Goal: Task Accomplishment & Management: Complete application form

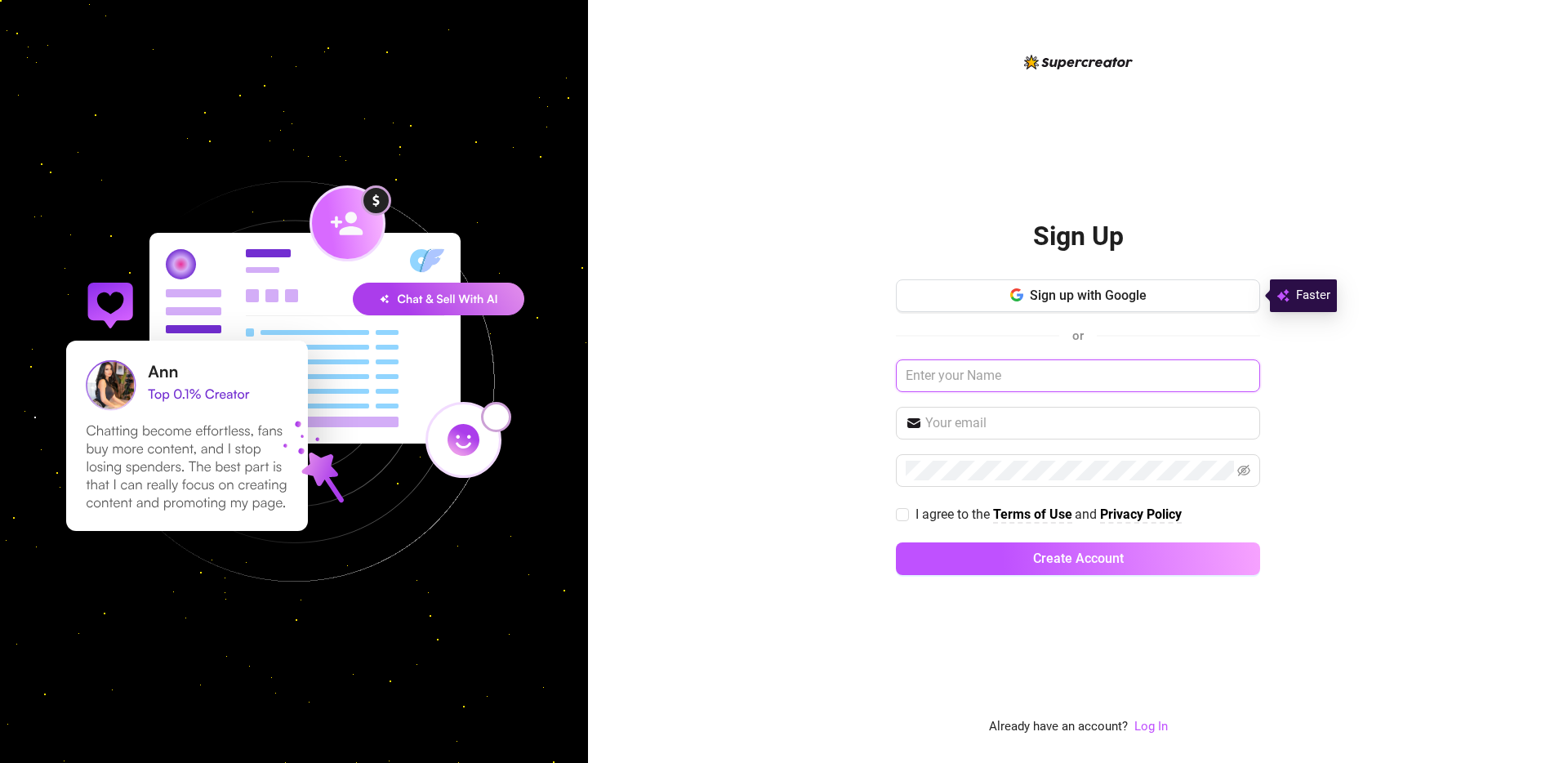
click at [1042, 372] on input "text" at bounding box center [1077, 376] width 365 height 33
type input "violet harmon"
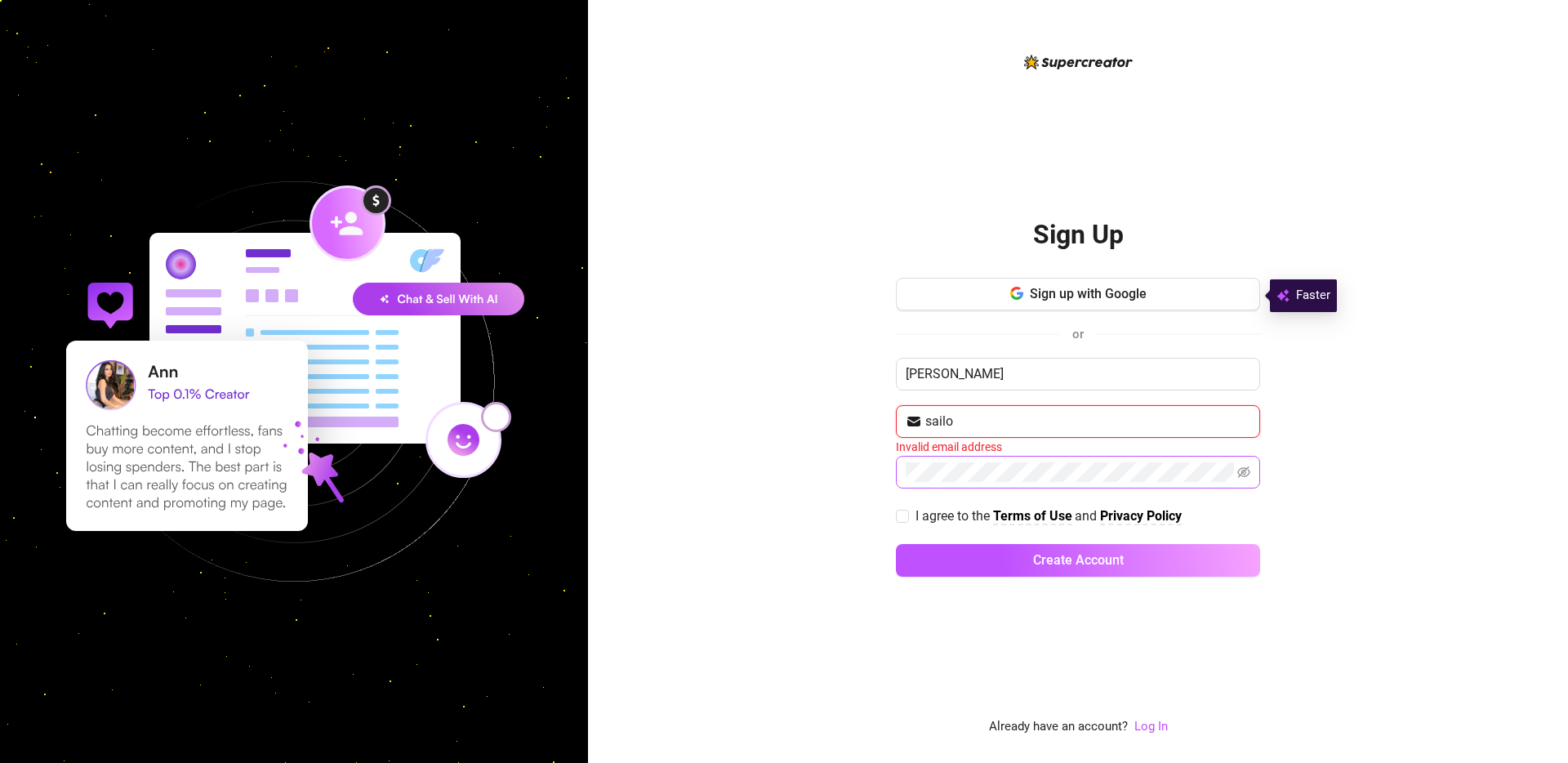
type input "sailorcool914@gmail.com"
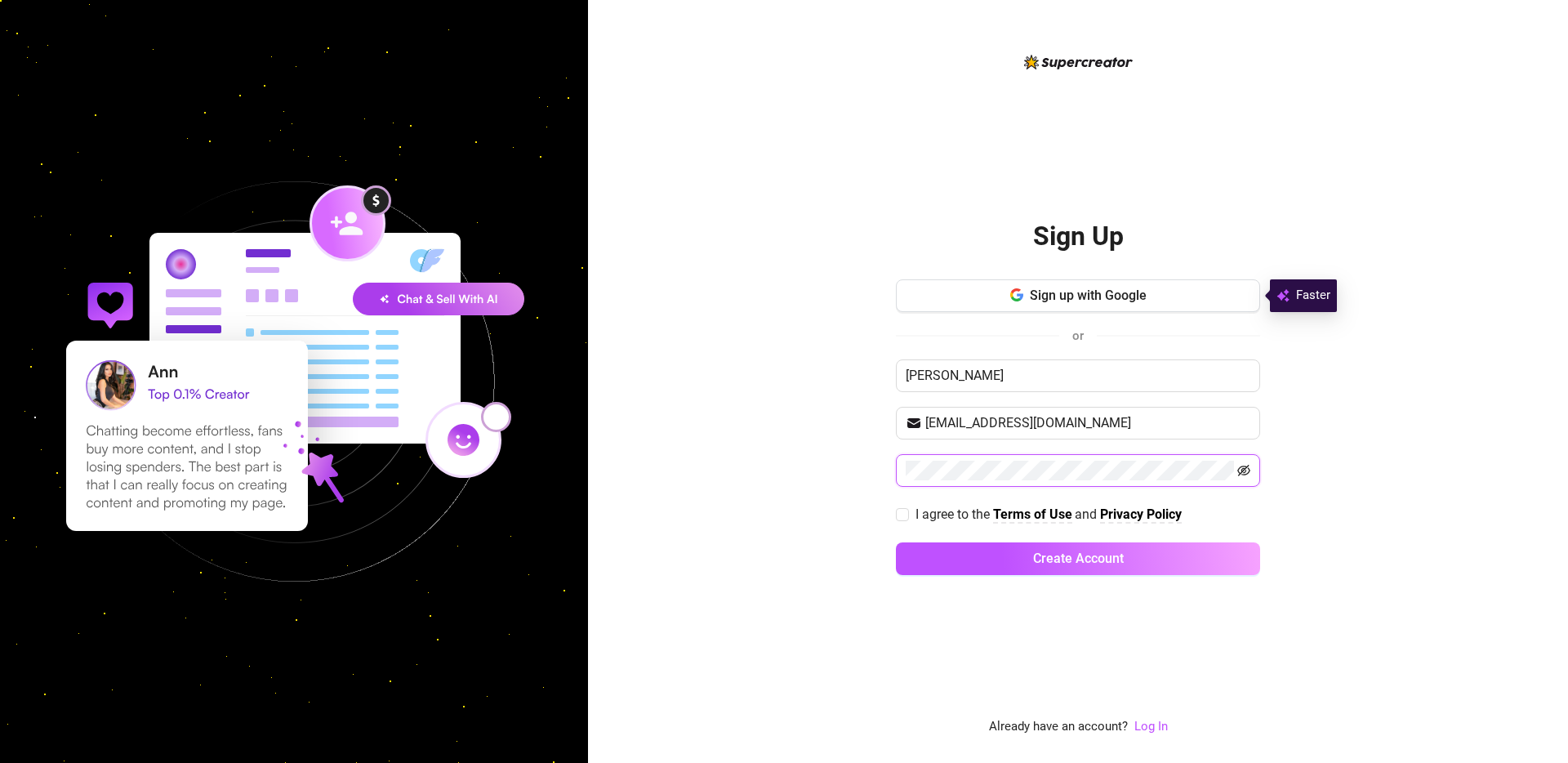
click at [1238, 471] on icon "eye-invisible" at bounding box center [1243, 470] width 13 height 13
click at [909, 514] on span "I agree to the Terms of Use and Privacy Policy" at bounding box center [1049, 514] width 279 height 21
click at [907, 514] on input "I agree to the Terms of Use and Privacy Policy" at bounding box center [900, 514] width 11 height 11
checkbox input "true"
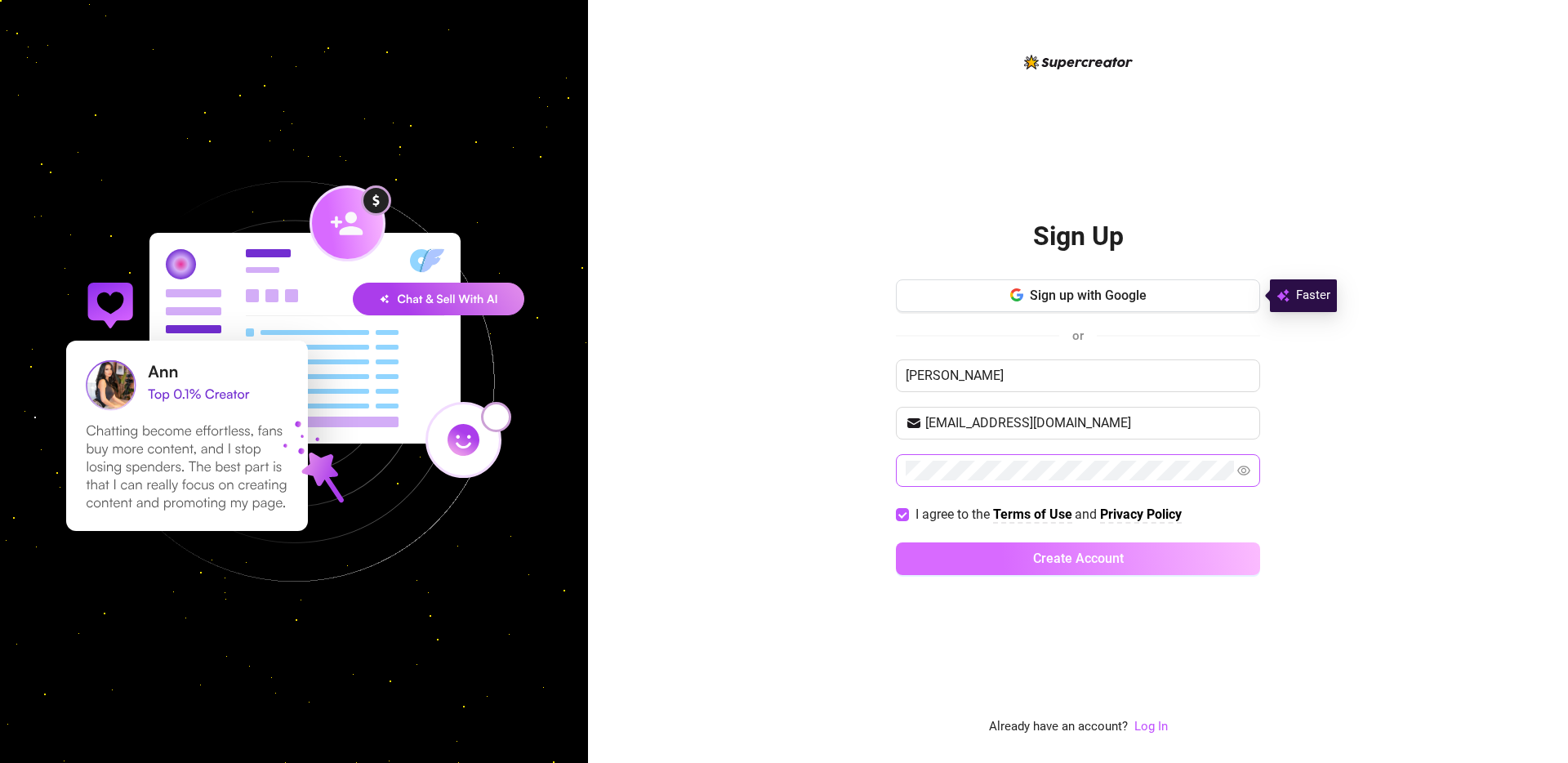
click at [990, 566] on button "Create Account" at bounding box center [1077, 559] width 365 height 33
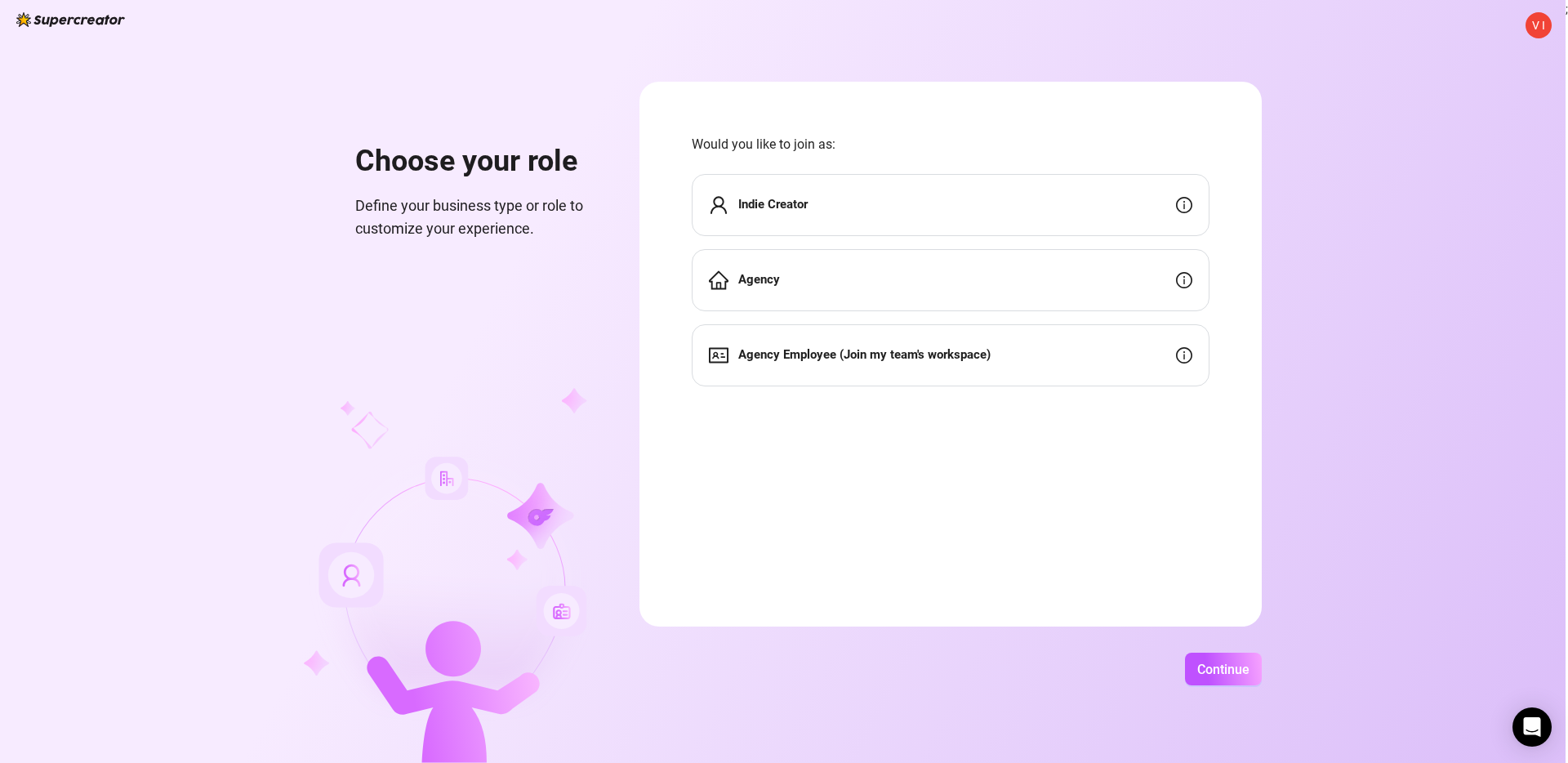
click at [1099, 220] on div "Indie Creator" at bounding box center [951, 205] width 518 height 62
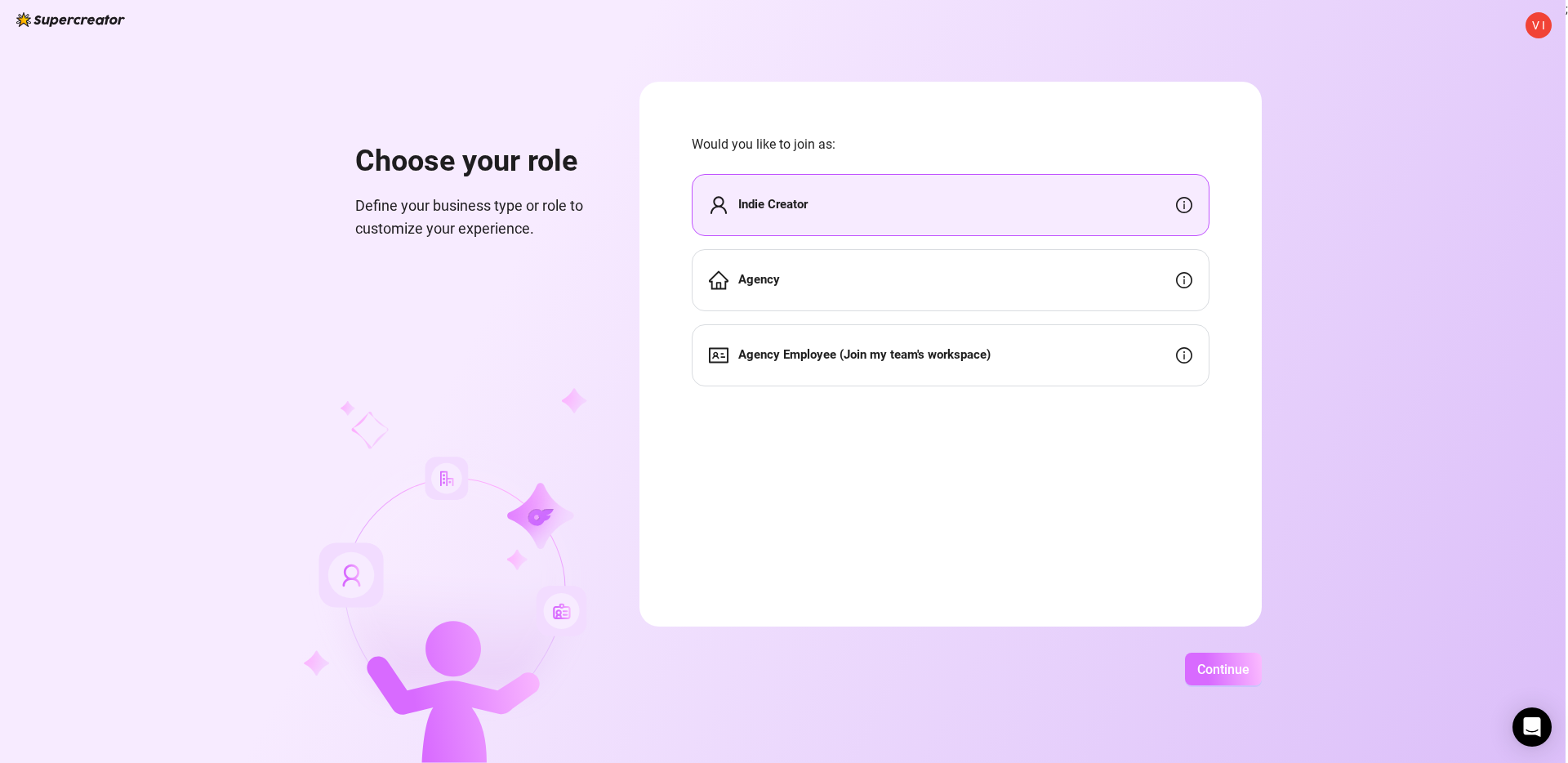
click at [1214, 669] on span "Continue" at bounding box center [1223, 669] width 52 height 16
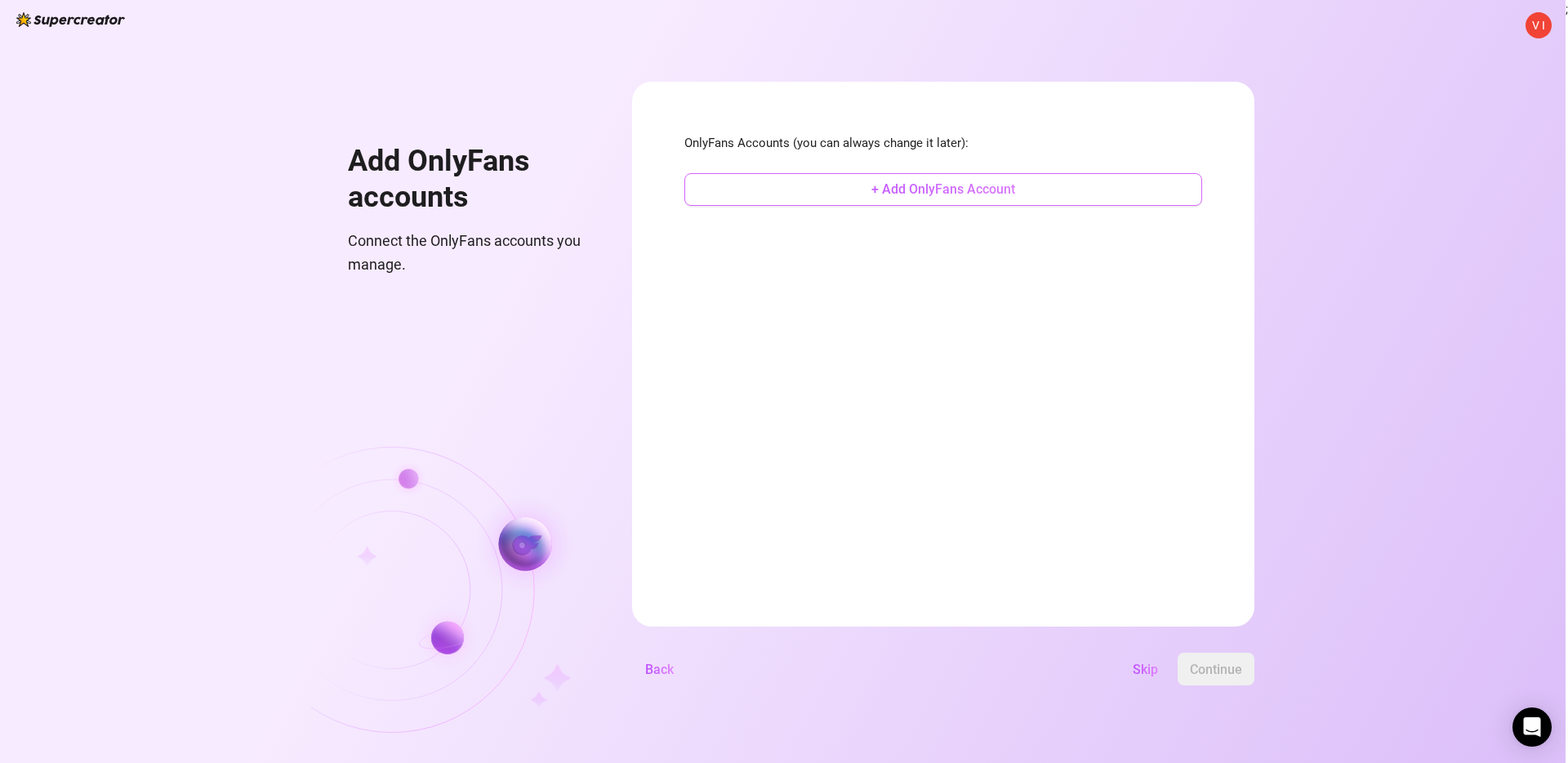
click at [1017, 202] on button "+ Add OnlyFans Account" at bounding box center [943, 190] width 518 height 33
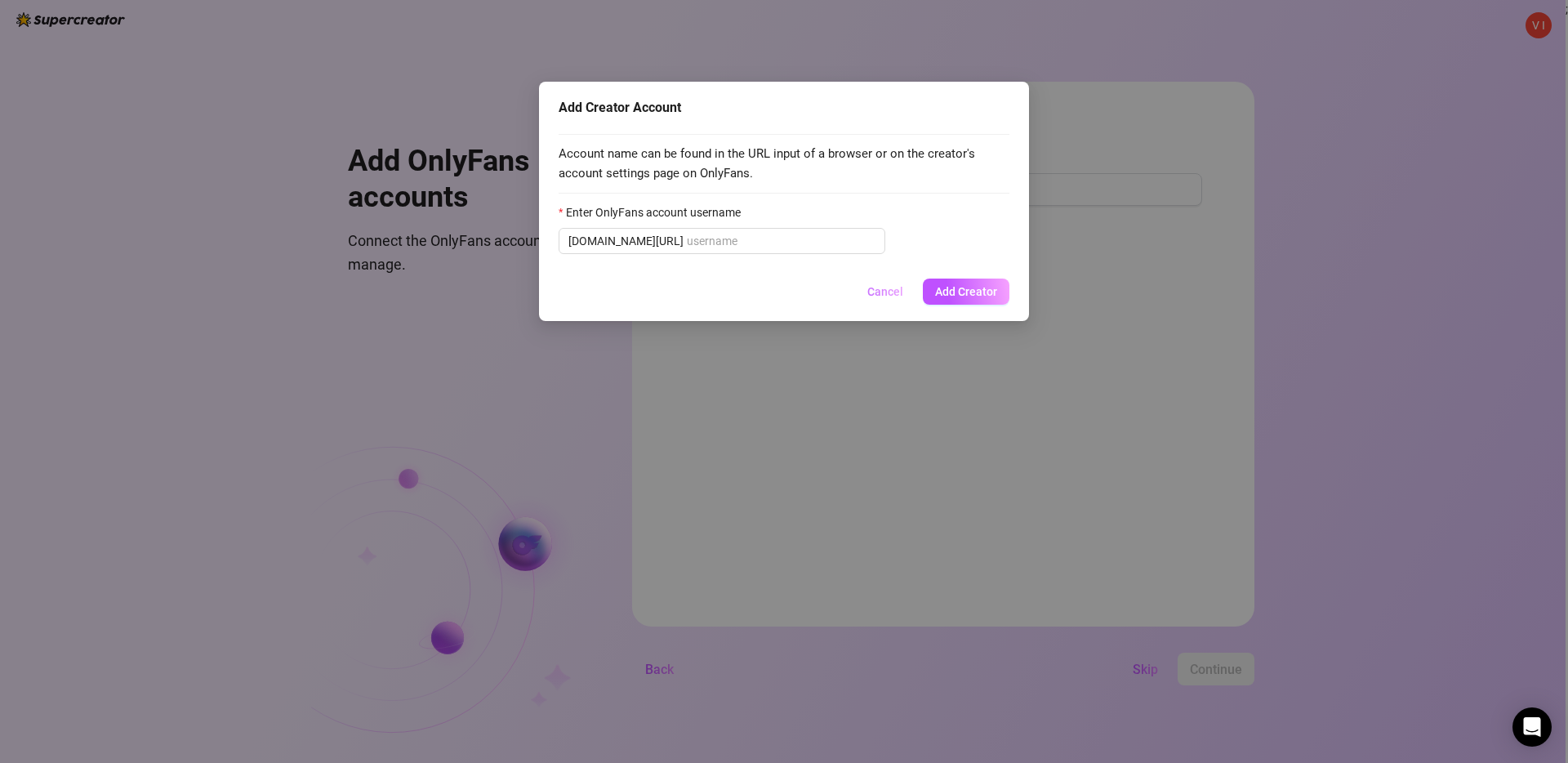
click at [894, 294] on span "Cancel" at bounding box center [884, 291] width 35 height 13
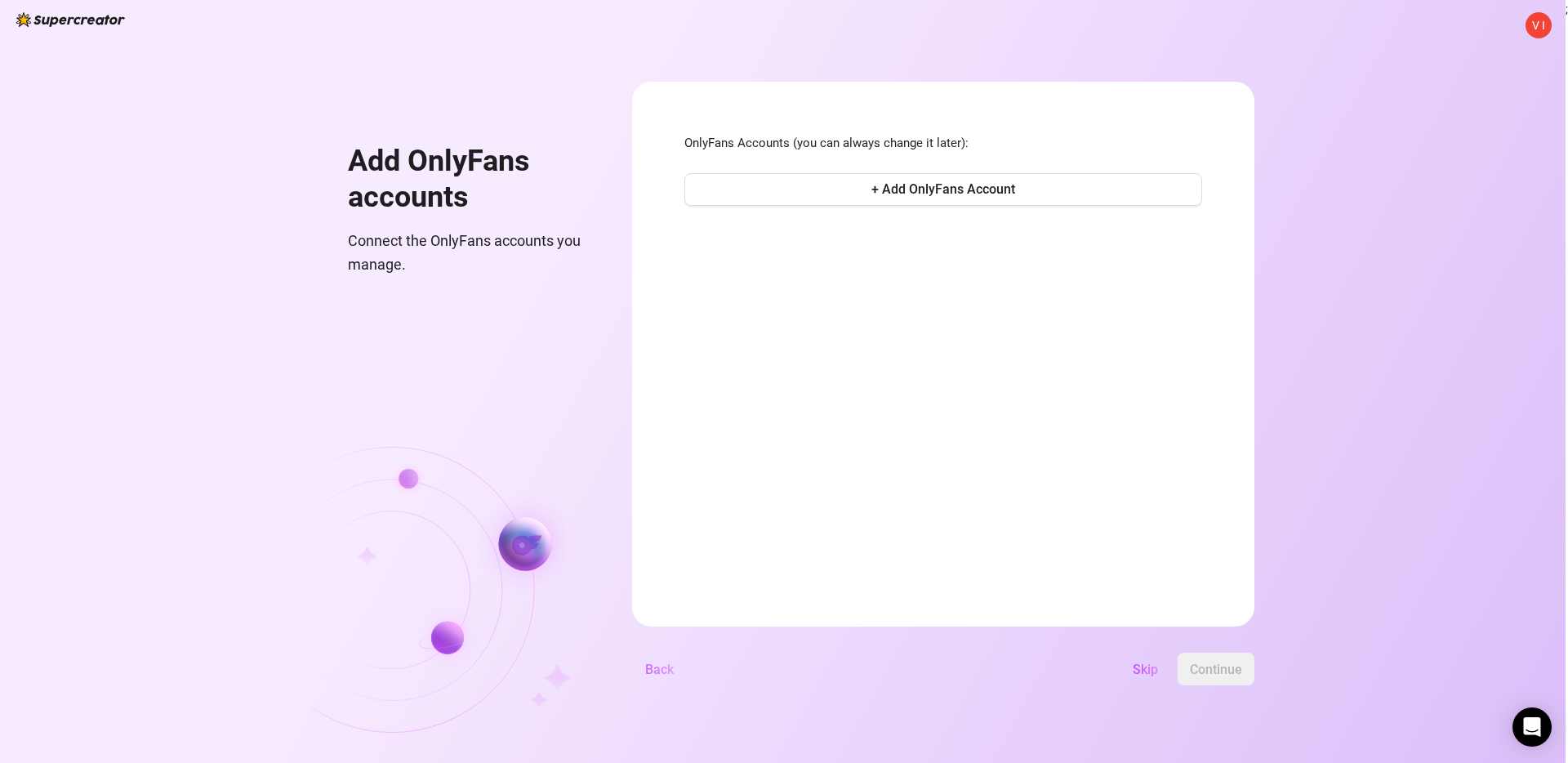
click at [662, 667] on span "Back" at bounding box center [659, 669] width 29 height 16
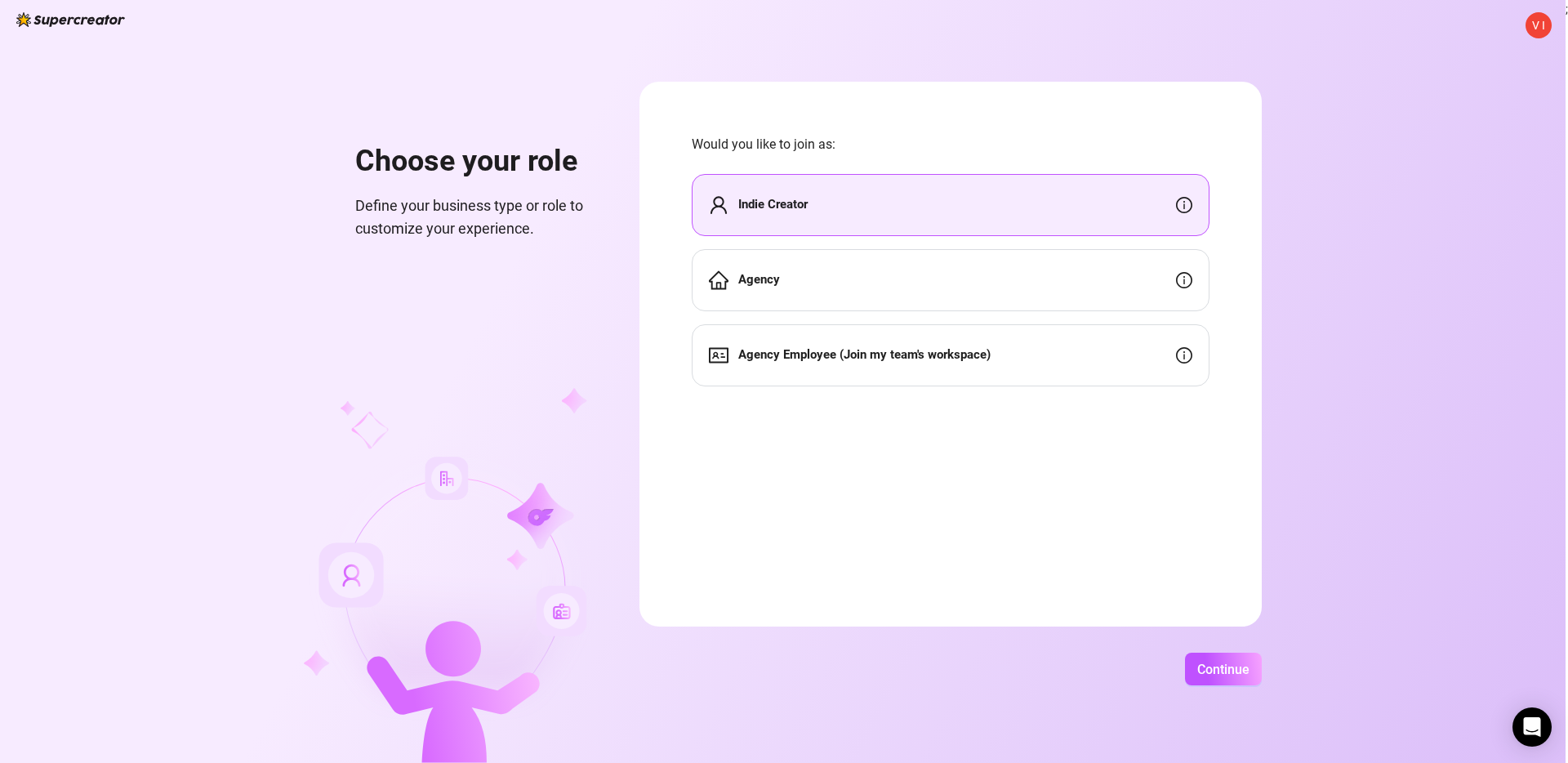
click at [841, 284] on div "Agency" at bounding box center [951, 281] width 518 height 62
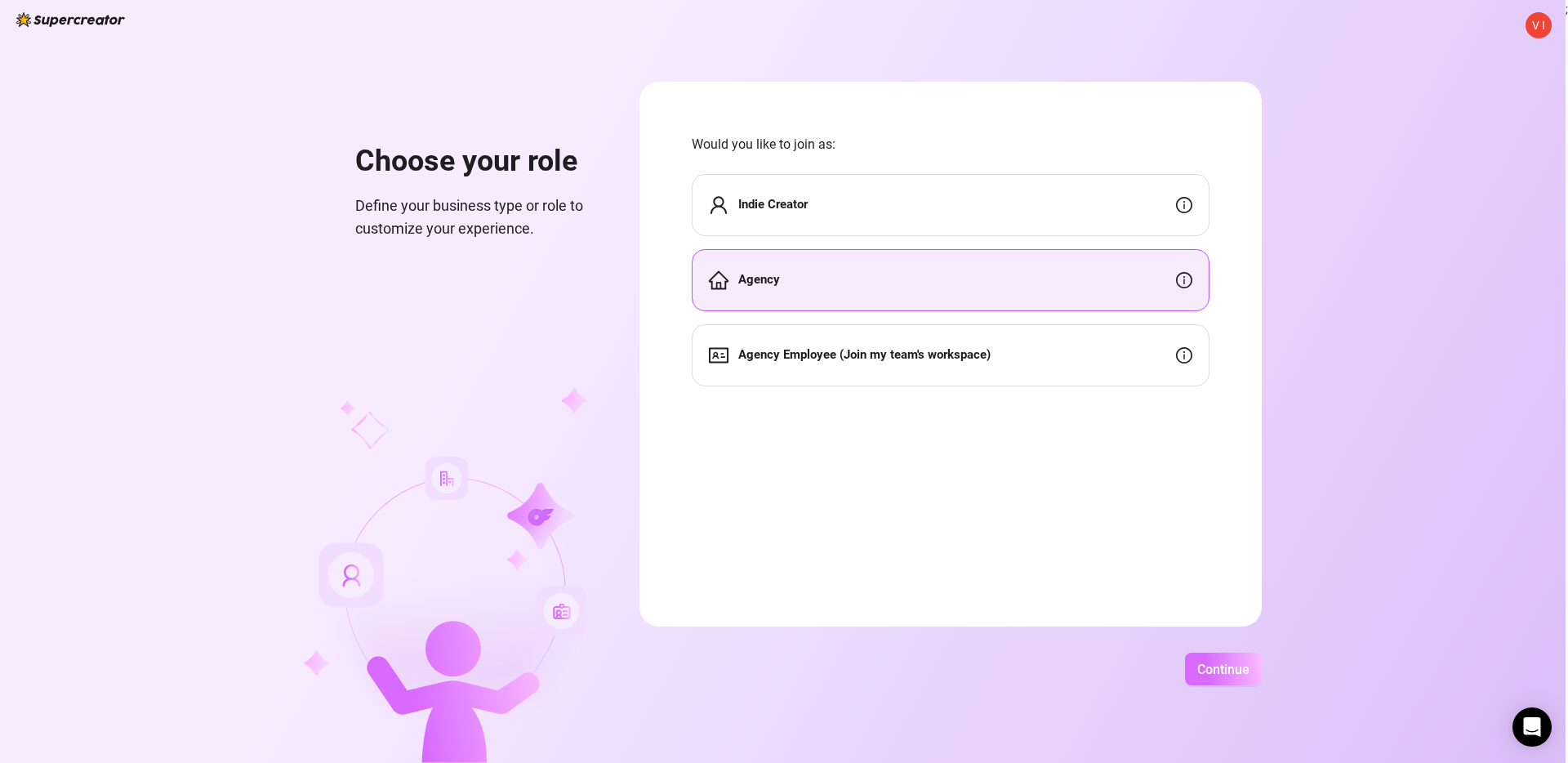
click at [1224, 663] on span "Continue" at bounding box center [1223, 669] width 52 height 16
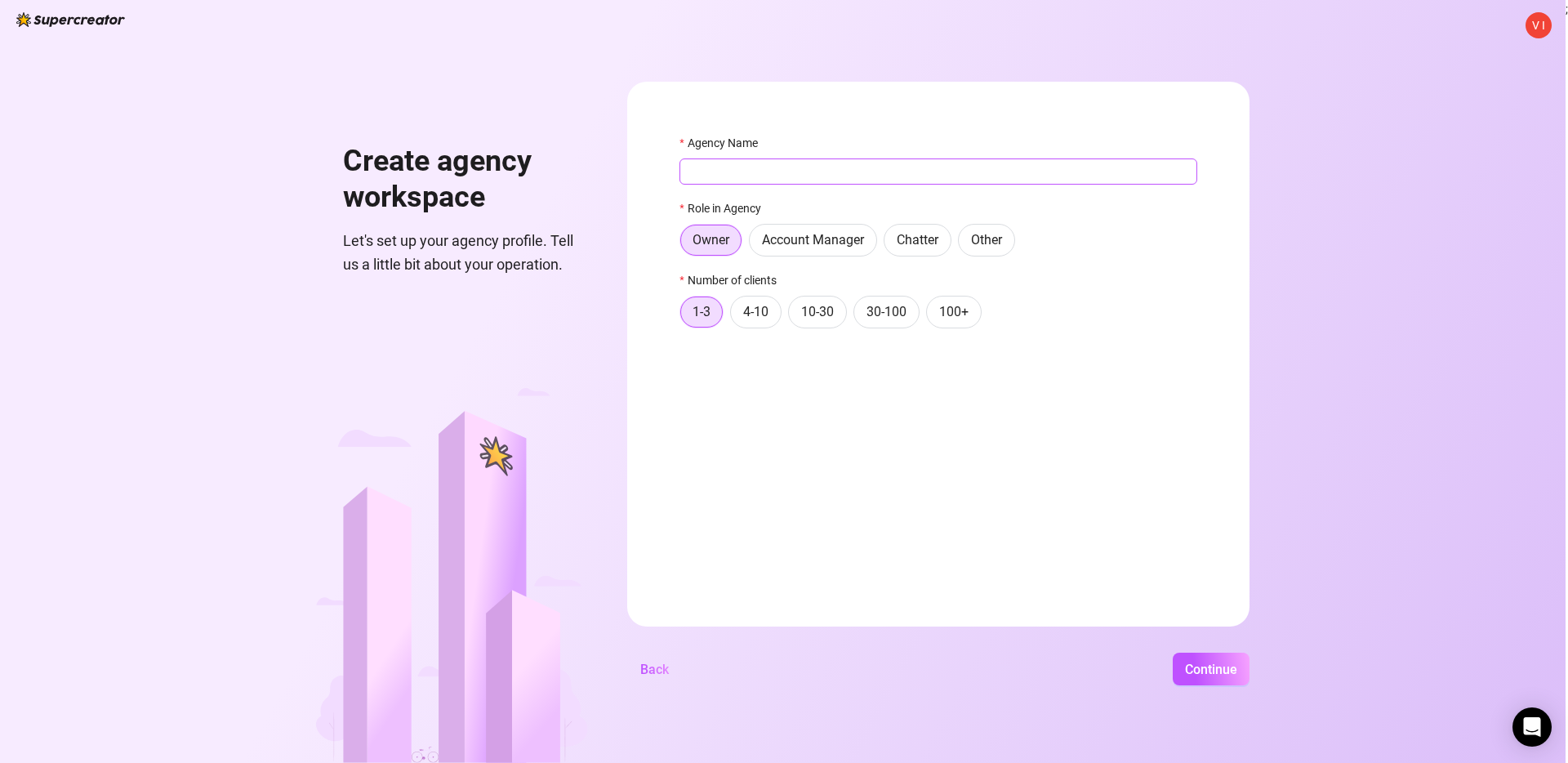
click at [922, 177] on input "Agency Name" at bounding box center [939, 171] width 518 height 26
click at [750, 315] on span "4-10" at bounding box center [755, 312] width 25 height 16
click at [735, 316] on input "4-10" at bounding box center [735, 316] width 0 height 0
click at [850, 169] on input "Agency Name" at bounding box center [939, 171] width 518 height 26
type input "Blast Media LLC"
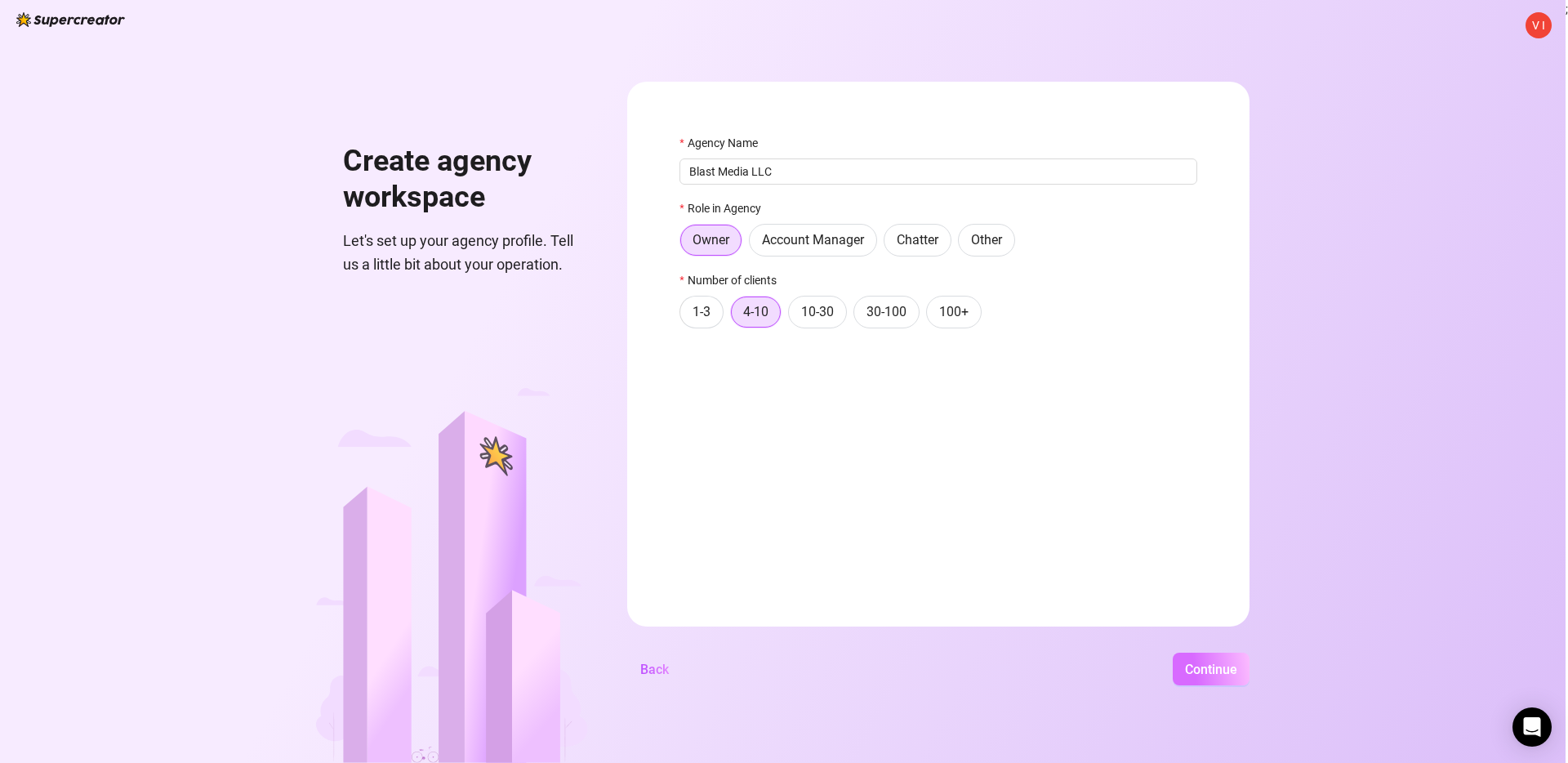
click at [1210, 670] on span "Continue" at bounding box center [1210, 669] width 52 height 16
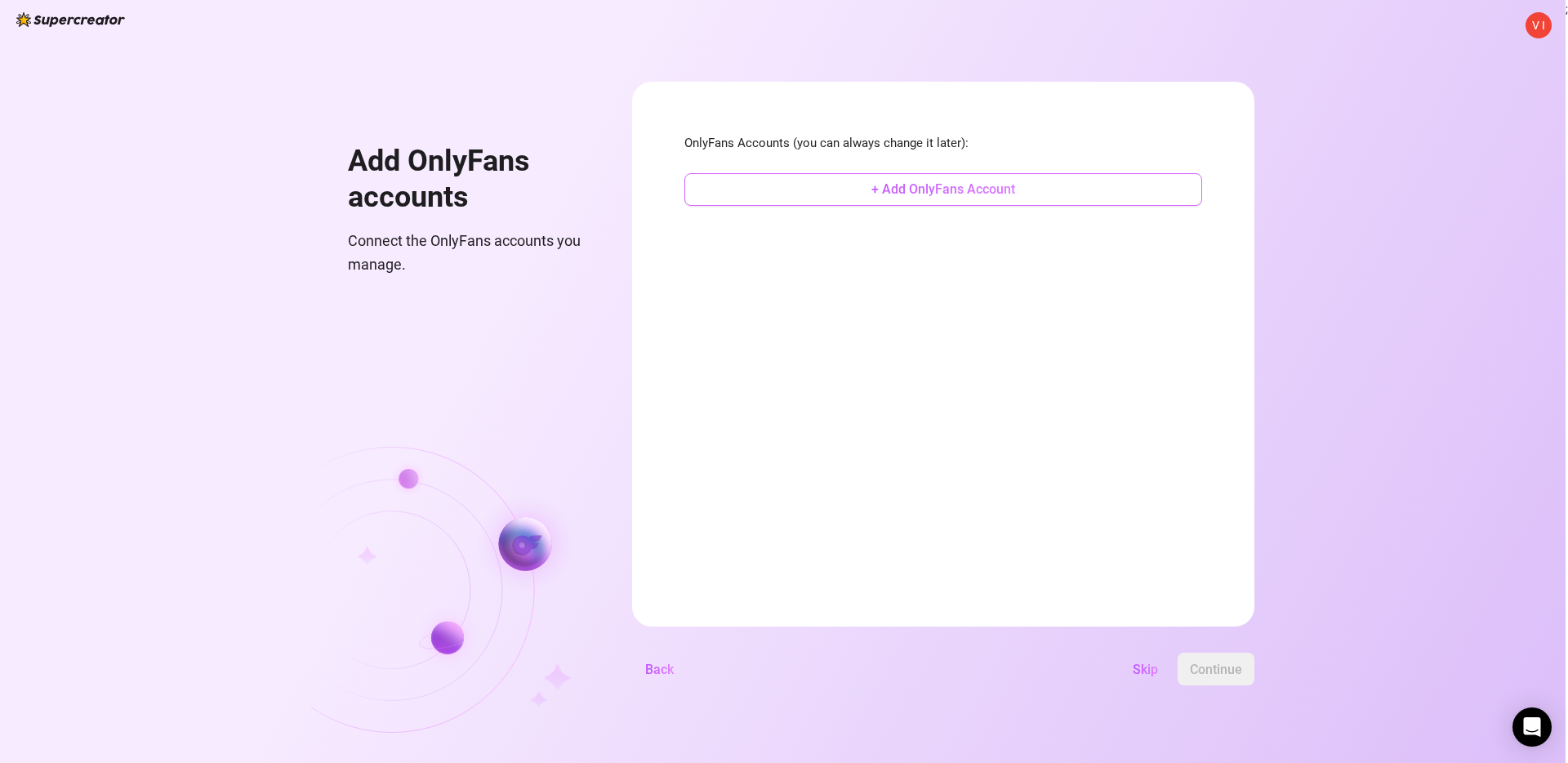
click at [958, 192] on span "+ Add OnlyFans Account" at bounding box center [943, 189] width 144 height 16
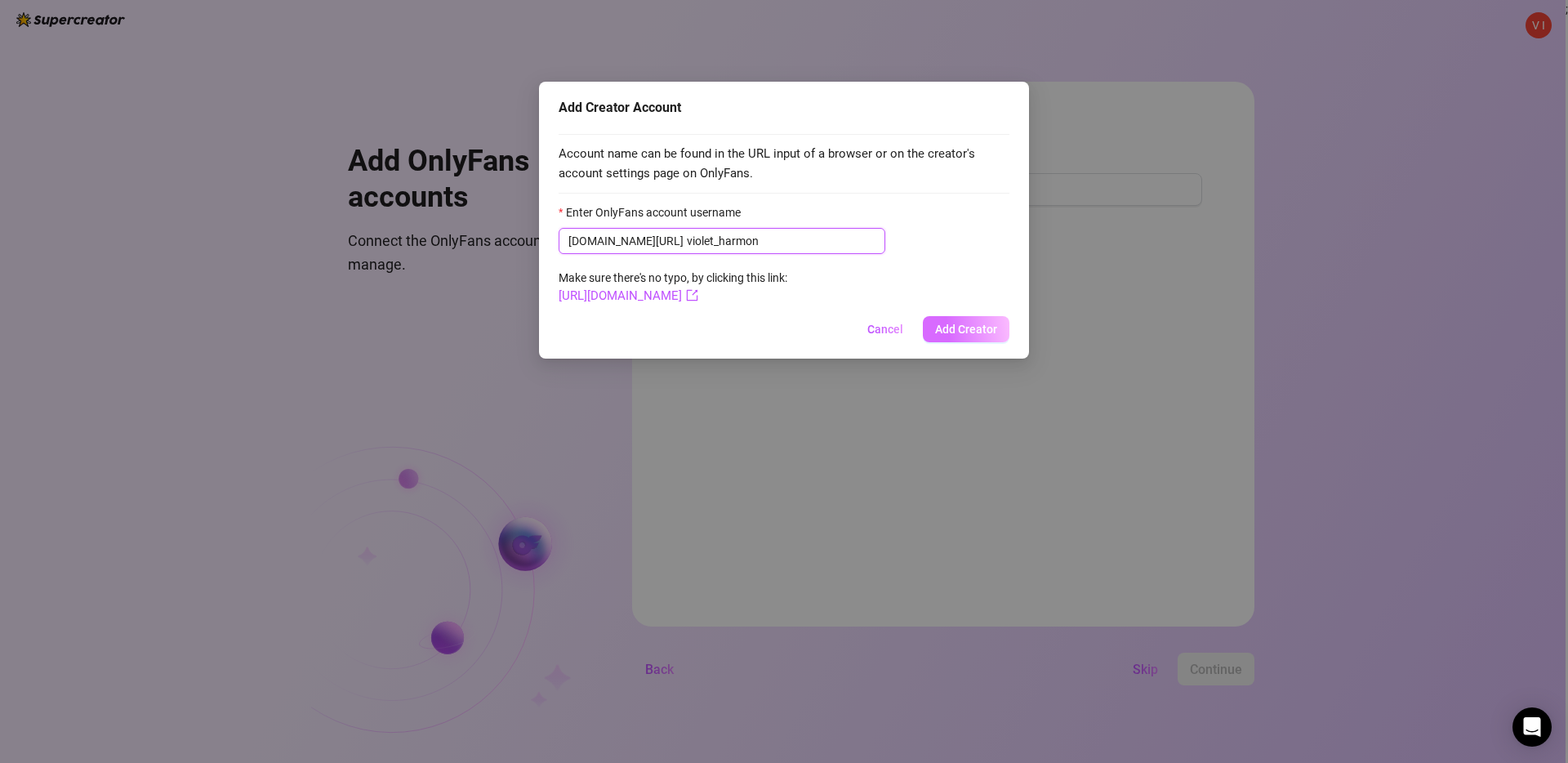
type input "violet_harmon"
click at [976, 327] on span "Add Creator" at bounding box center [966, 328] width 62 height 13
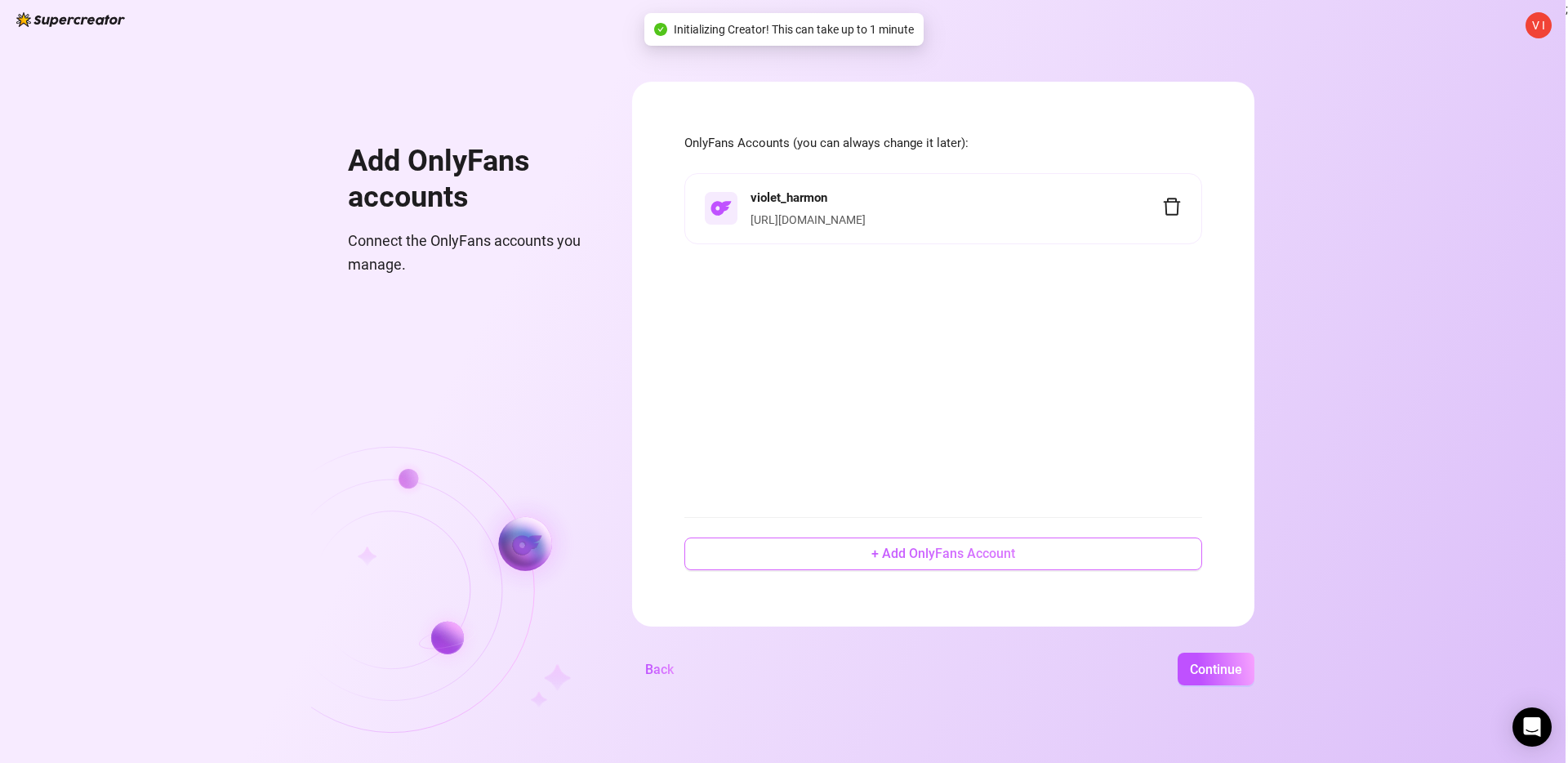
click at [981, 558] on span "+ Add OnlyFans Account" at bounding box center [943, 553] width 144 height 16
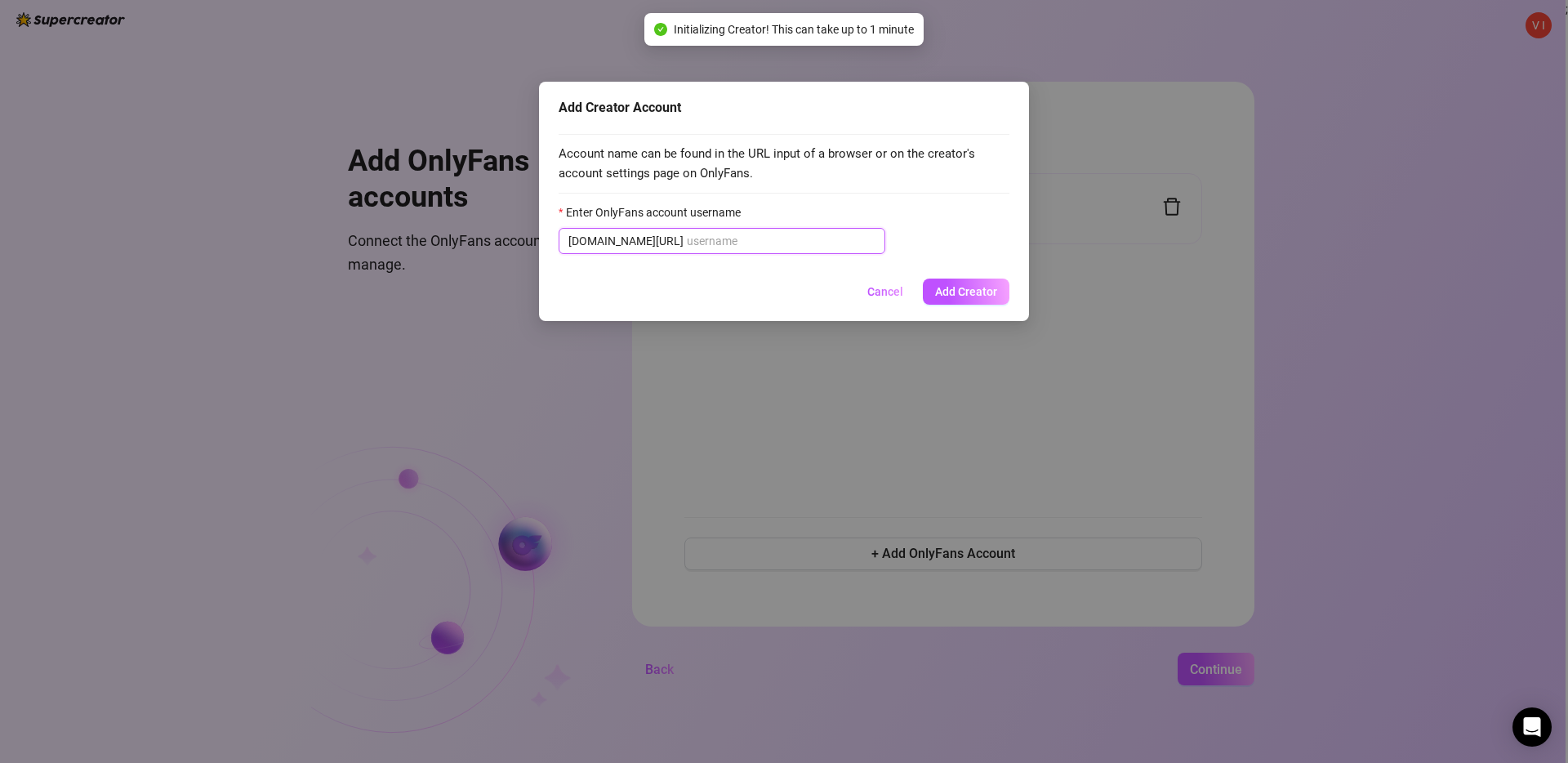
click at [832, 248] on input "Enter OnlyFans account username" at bounding box center [781, 241] width 189 height 18
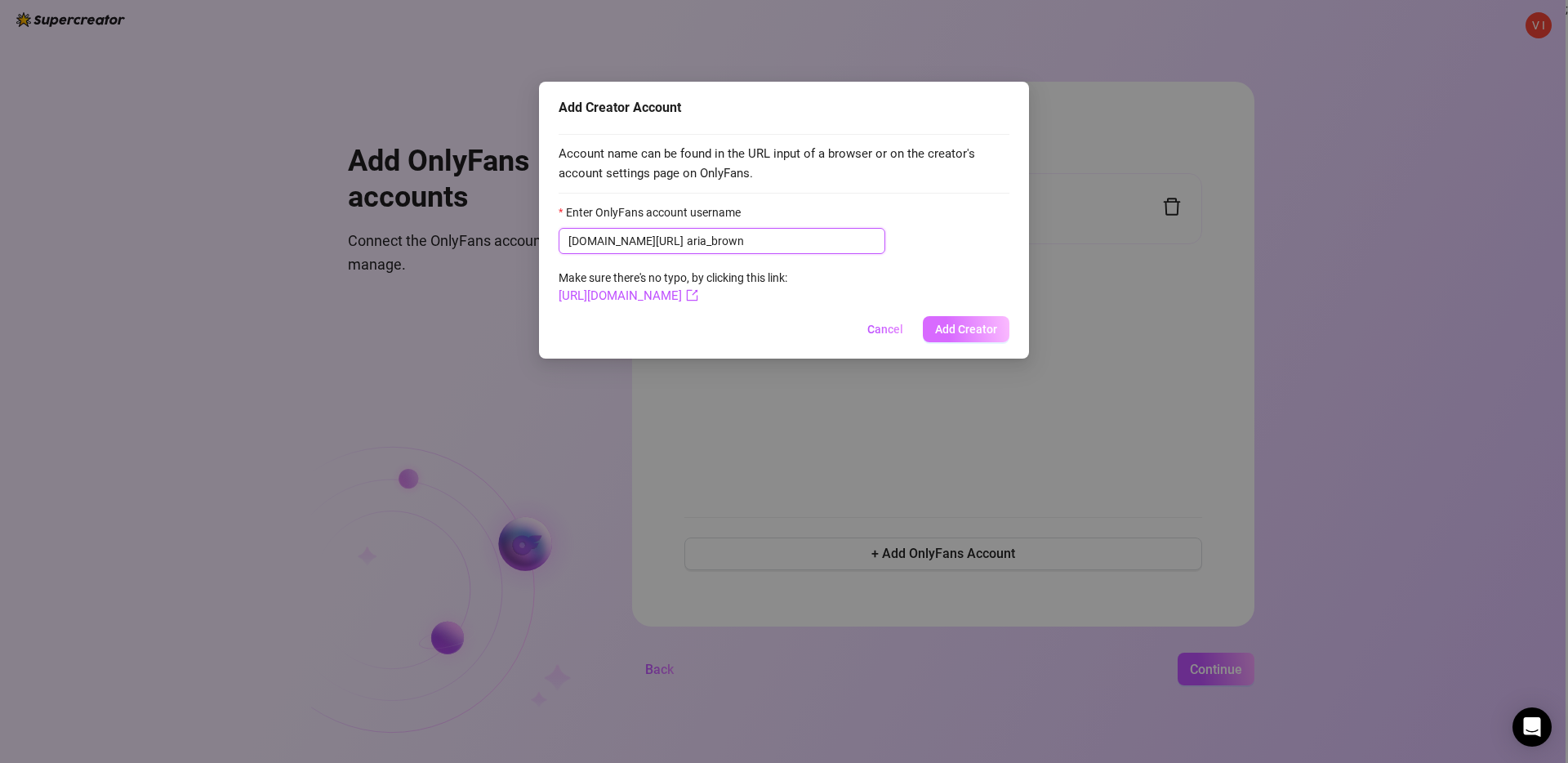
type input "aria_brown"
click at [960, 331] on span "Add Creator" at bounding box center [966, 328] width 62 height 13
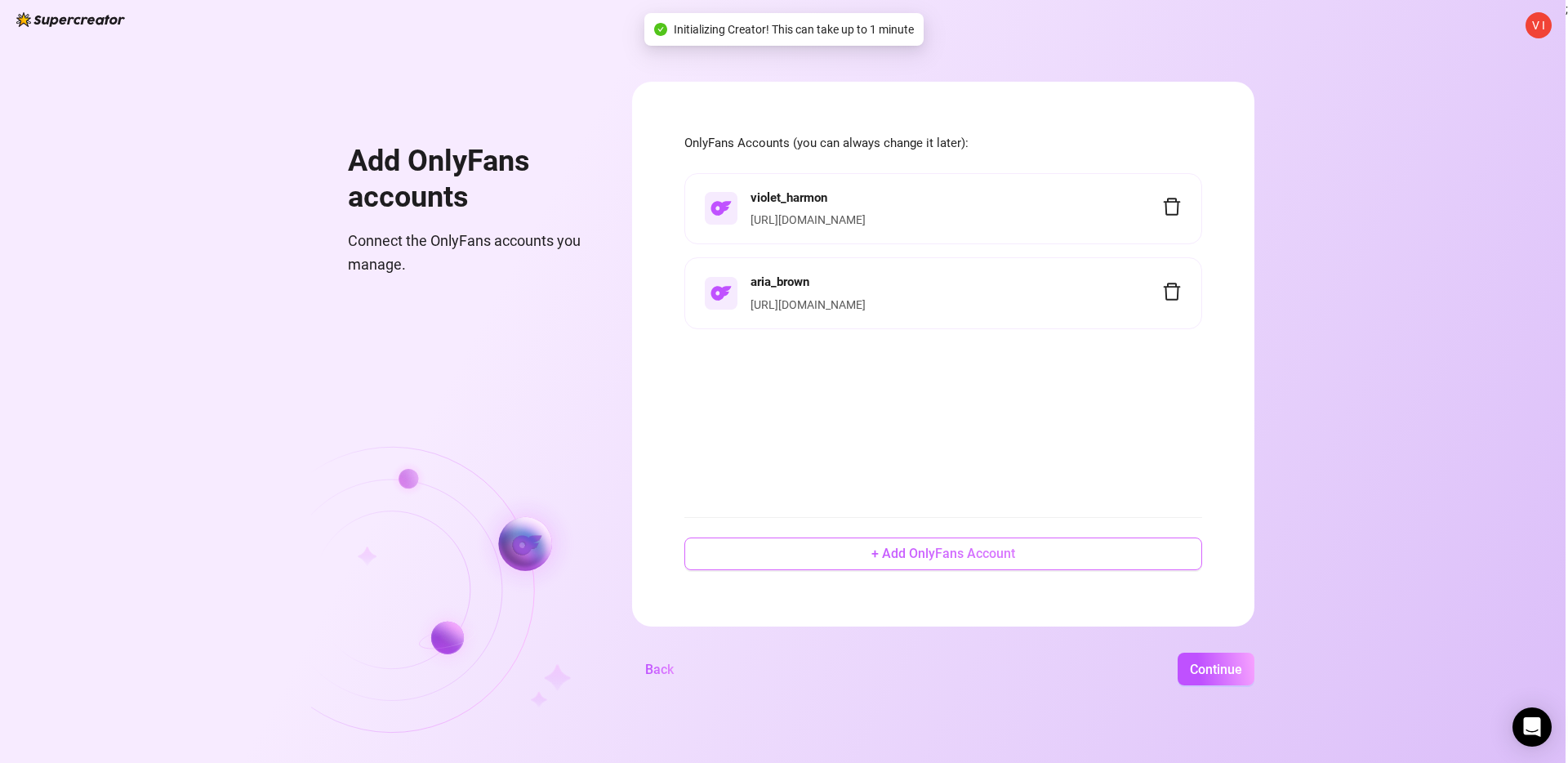
click at [918, 553] on span "+ Add OnlyFans Account" at bounding box center [943, 553] width 144 height 16
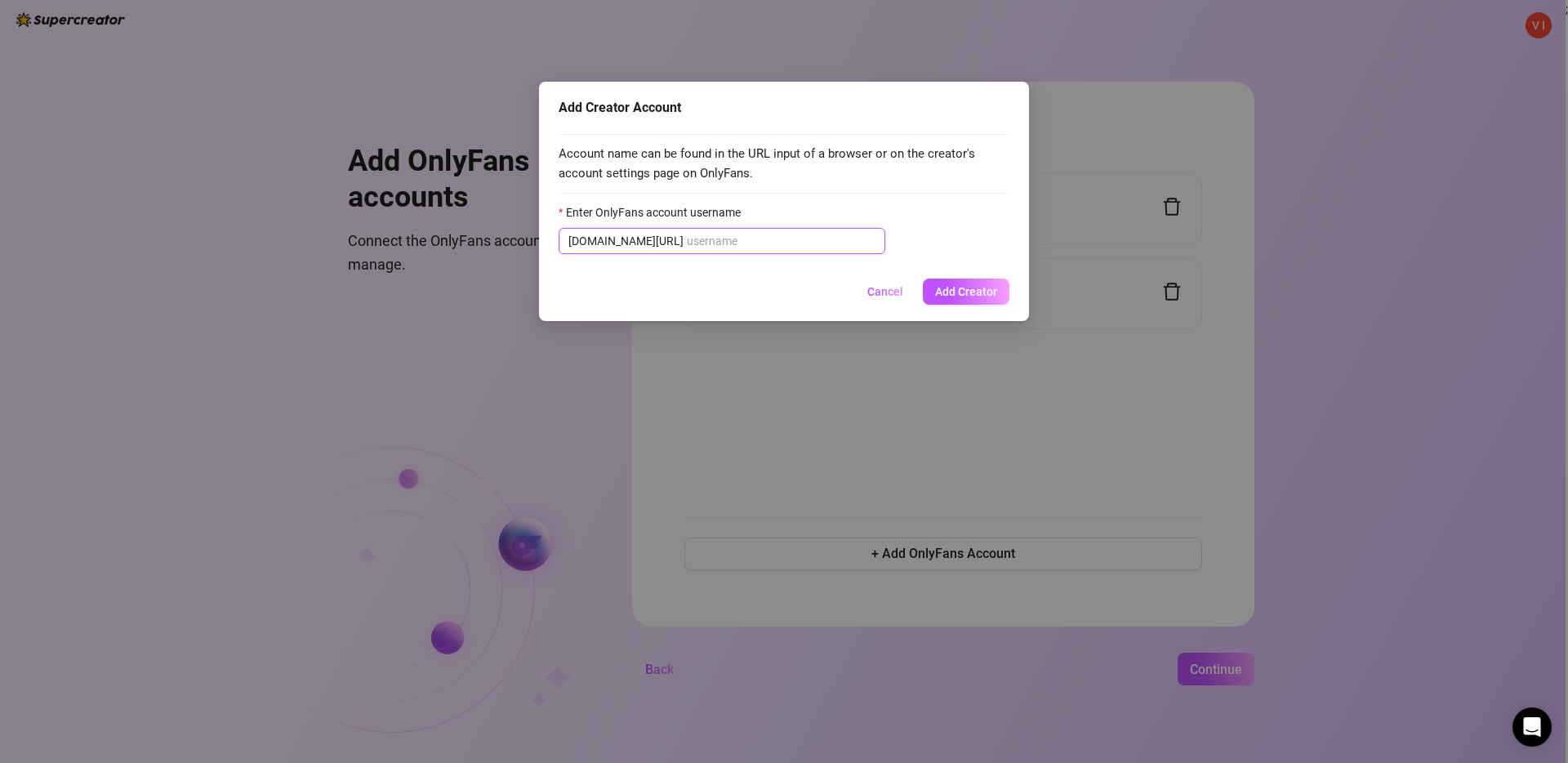
click at [784, 243] on input "Enter OnlyFans account username" at bounding box center [781, 241] width 189 height 18
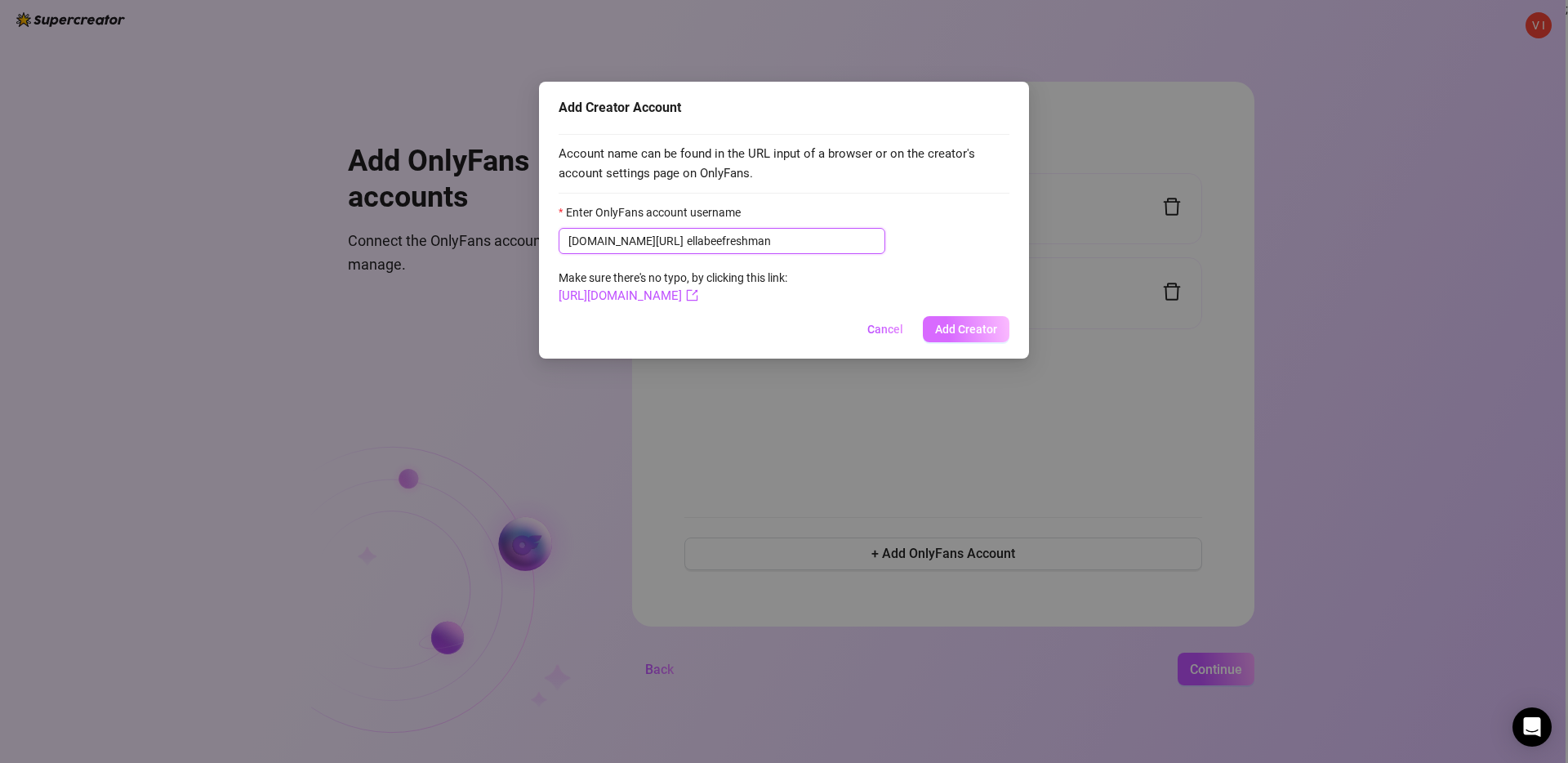
type input "ellabeefreshman"
click at [946, 328] on span "Add Creator" at bounding box center [966, 328] width 62 height 13
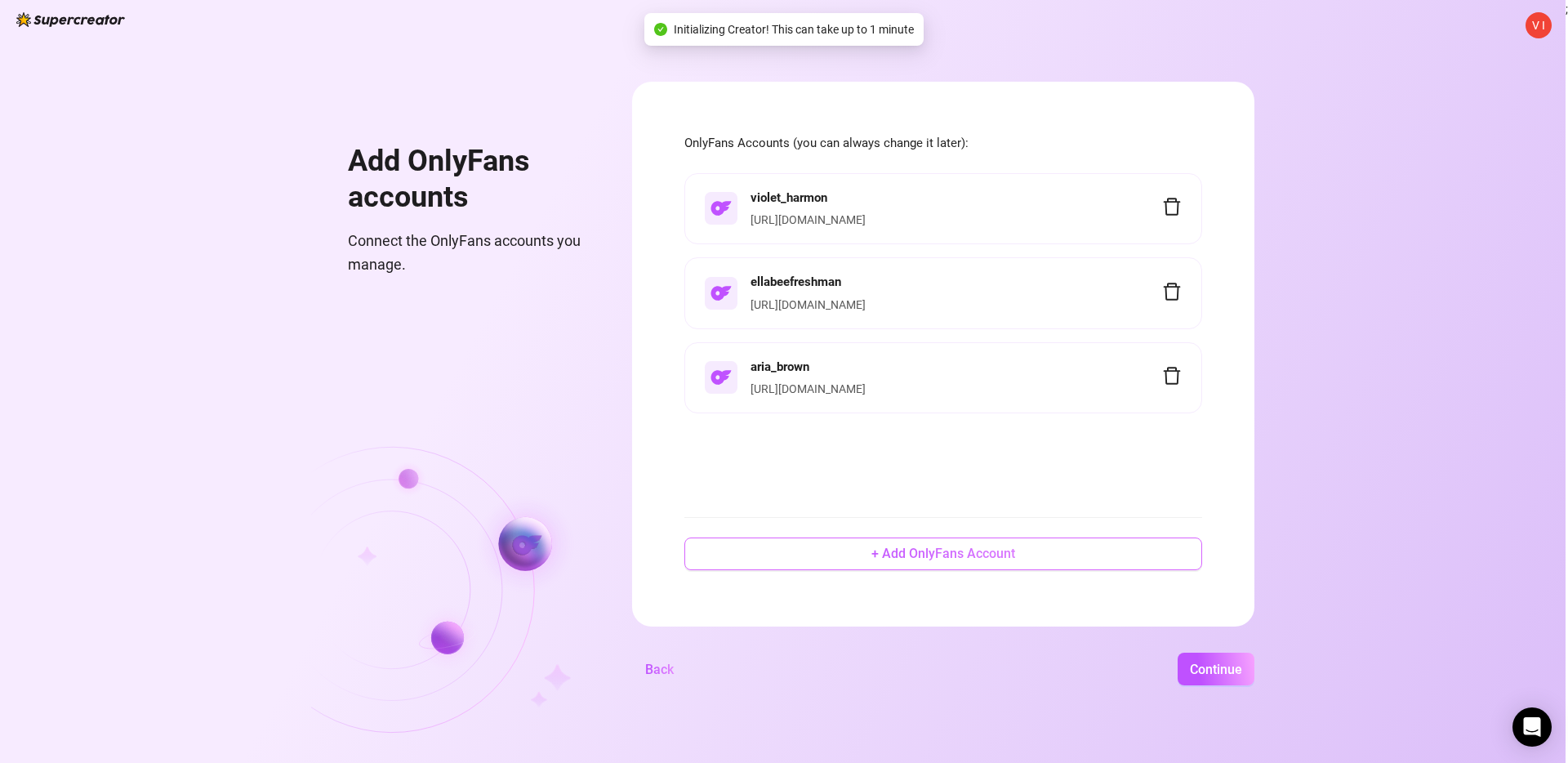
click at [889, 548] on span "+ Add OnlyFans Account" at bounding box center [943, 553] width 144 height 16
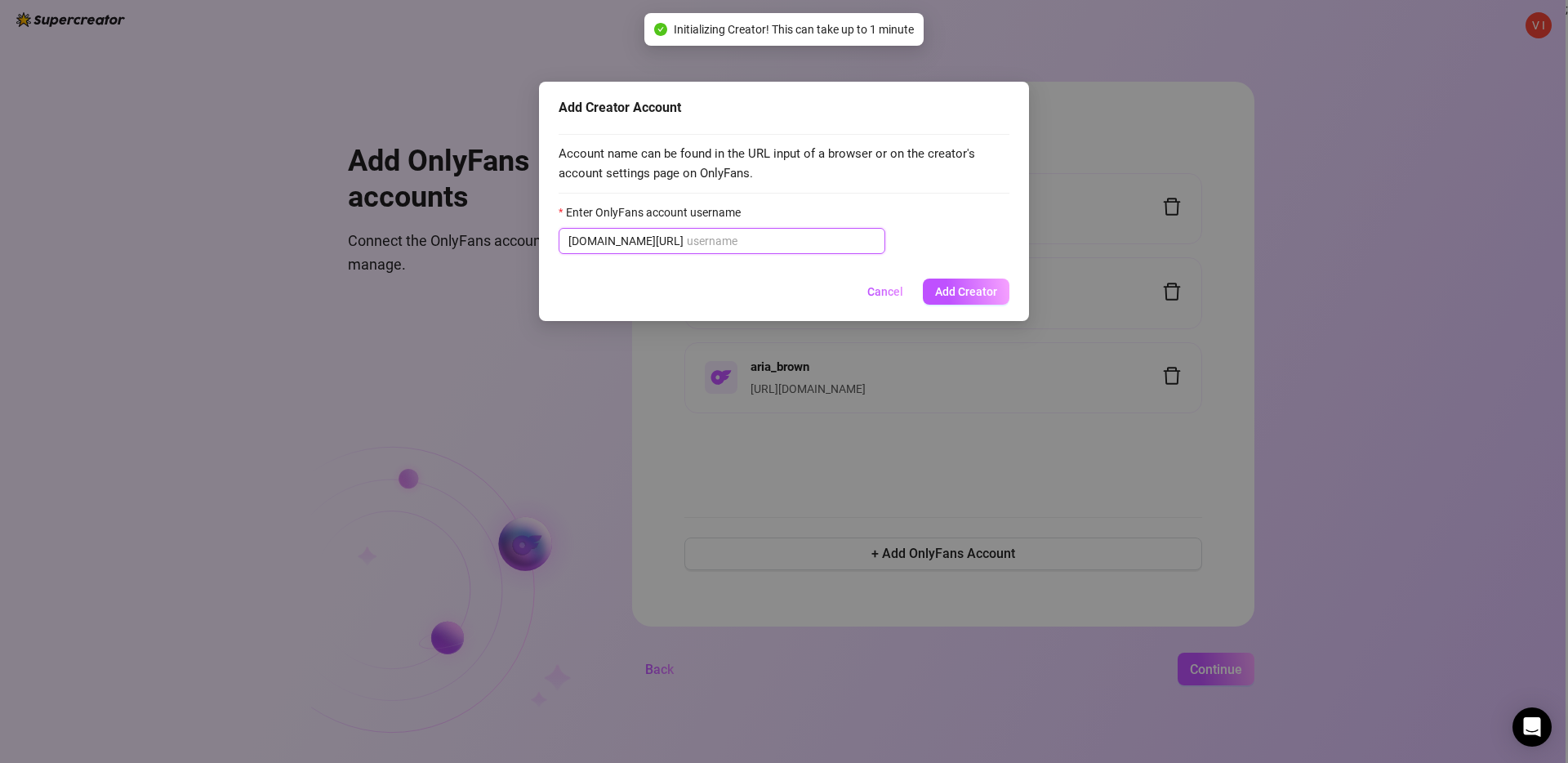
click at [830, 240] on input "Enter OnlyFans account username" at bounding box center [781, 241] width 189 height 18
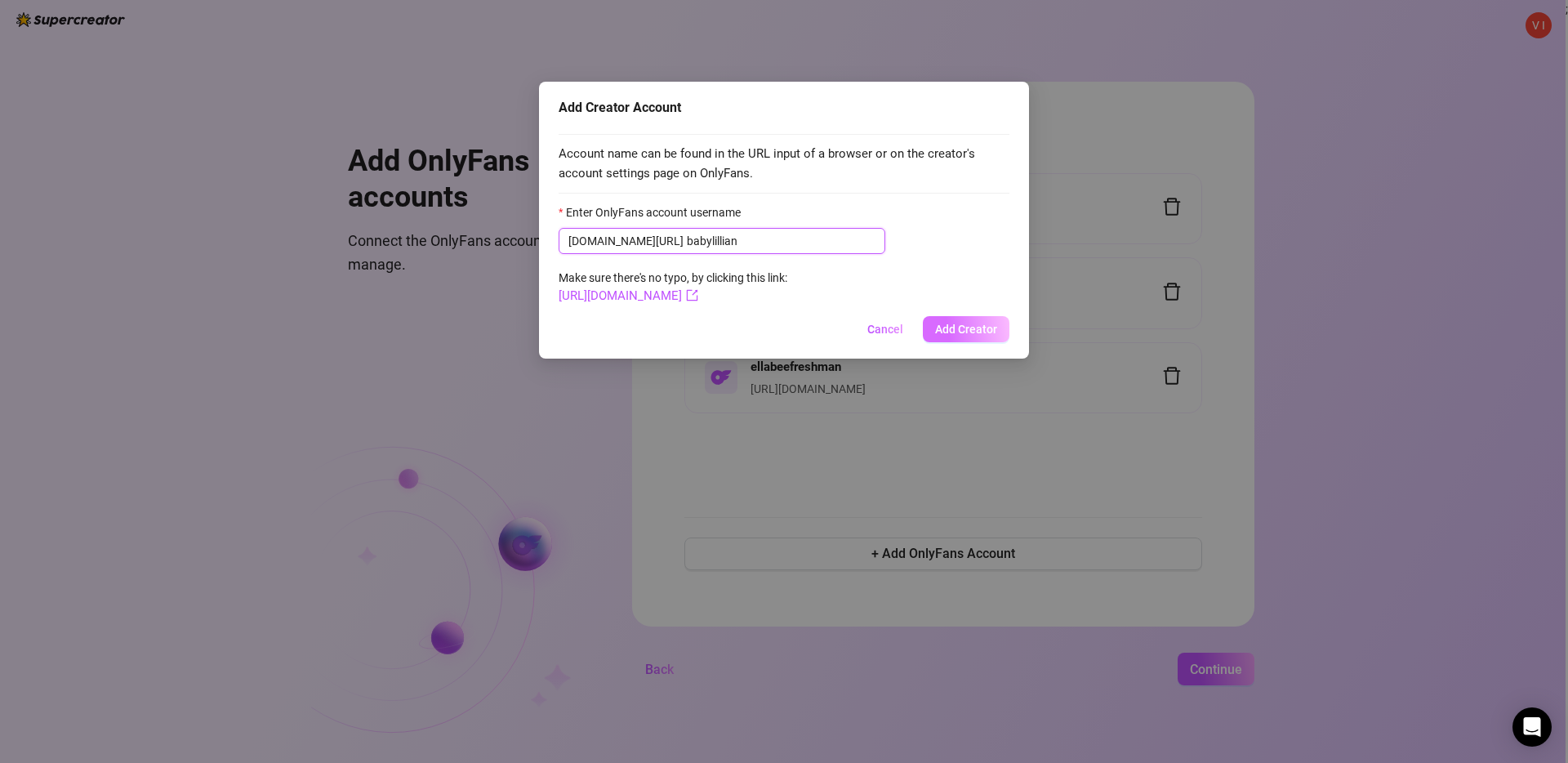
type input "babylillian"
click at [938, 323] on span "Add Creator" at bounding box center [966, 328] width 62 height 13
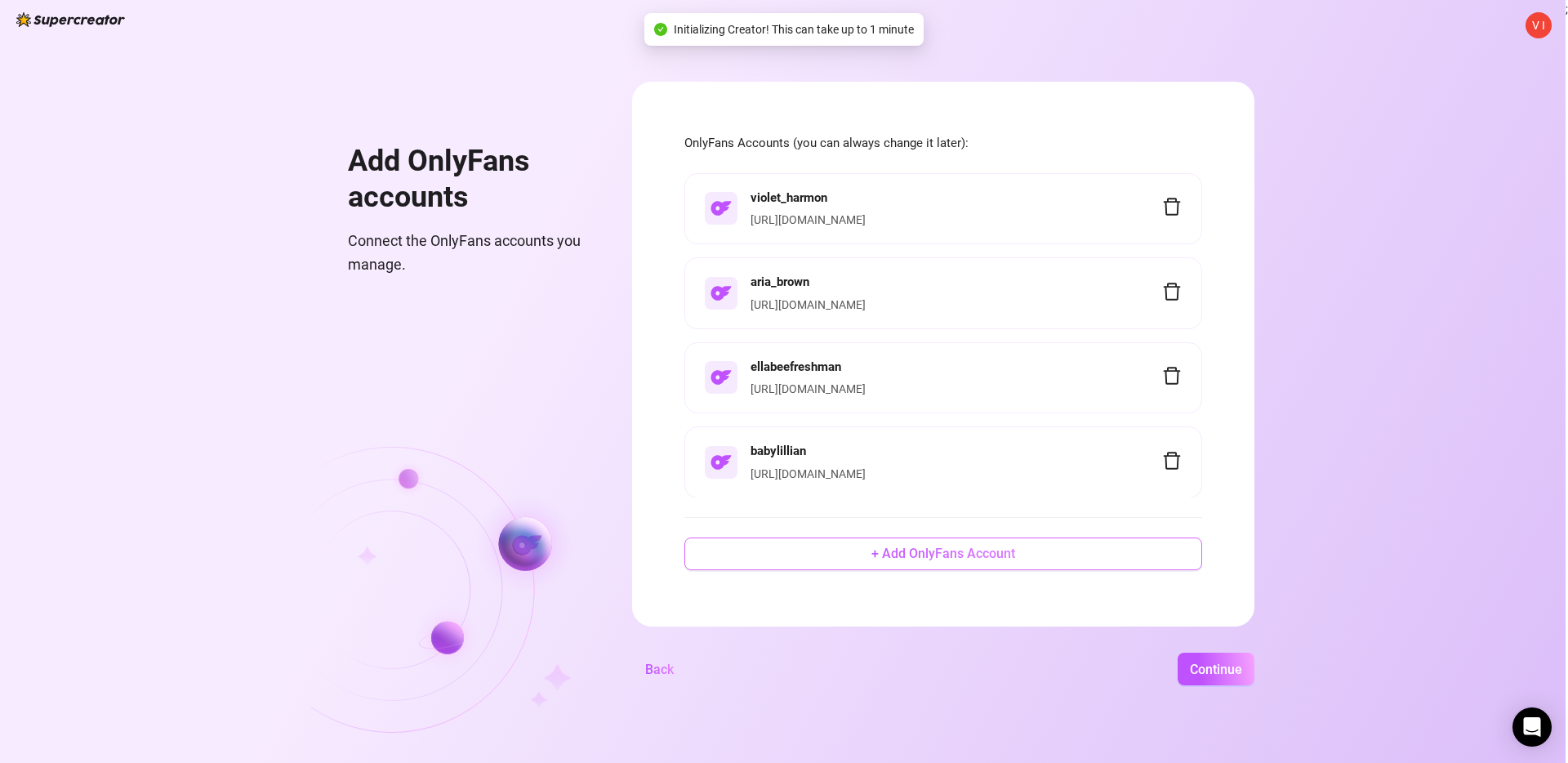
click at [861, 549] on button "+ Add OnlyFans Account" at bounding box center [943, 553] width 518 height 33
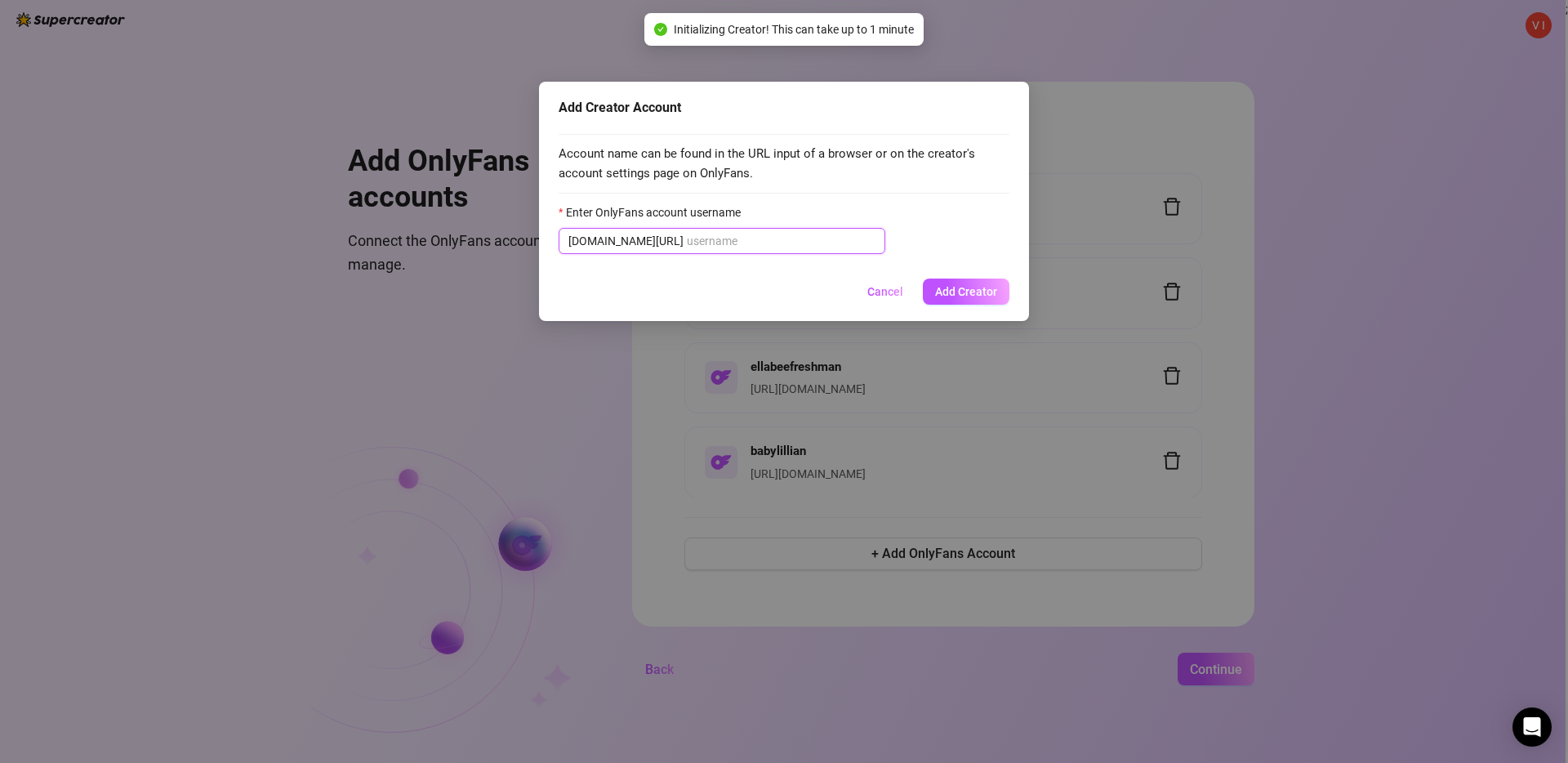
click at [784, 236] on input "Enter OnlyFans account username" at bounding box center [781, 241] width 189 height 18
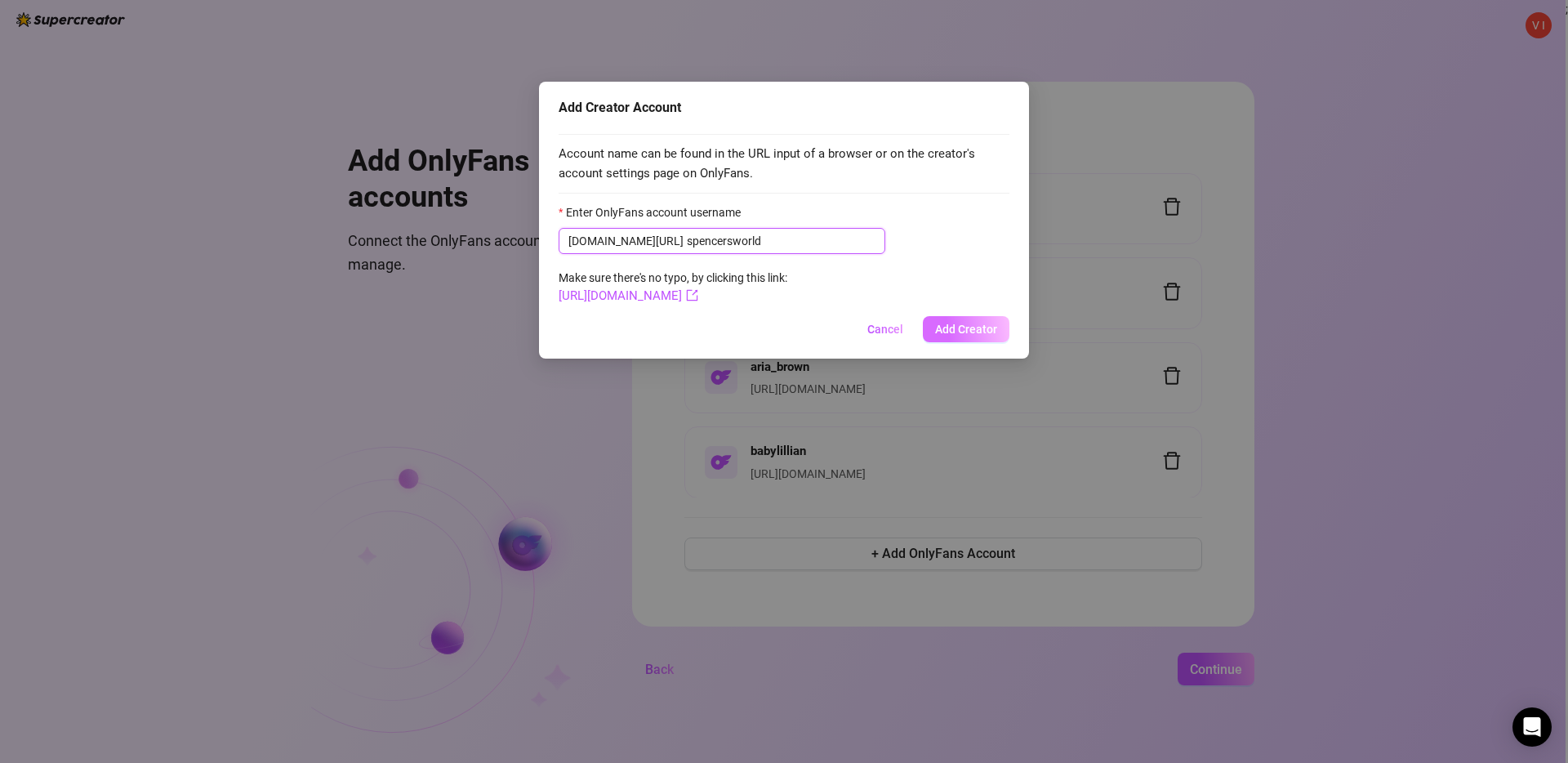
type input "spencersworld"
click at [970, 331] on span "Add Creator" at bounding box center [966, 328] width 62 height 13
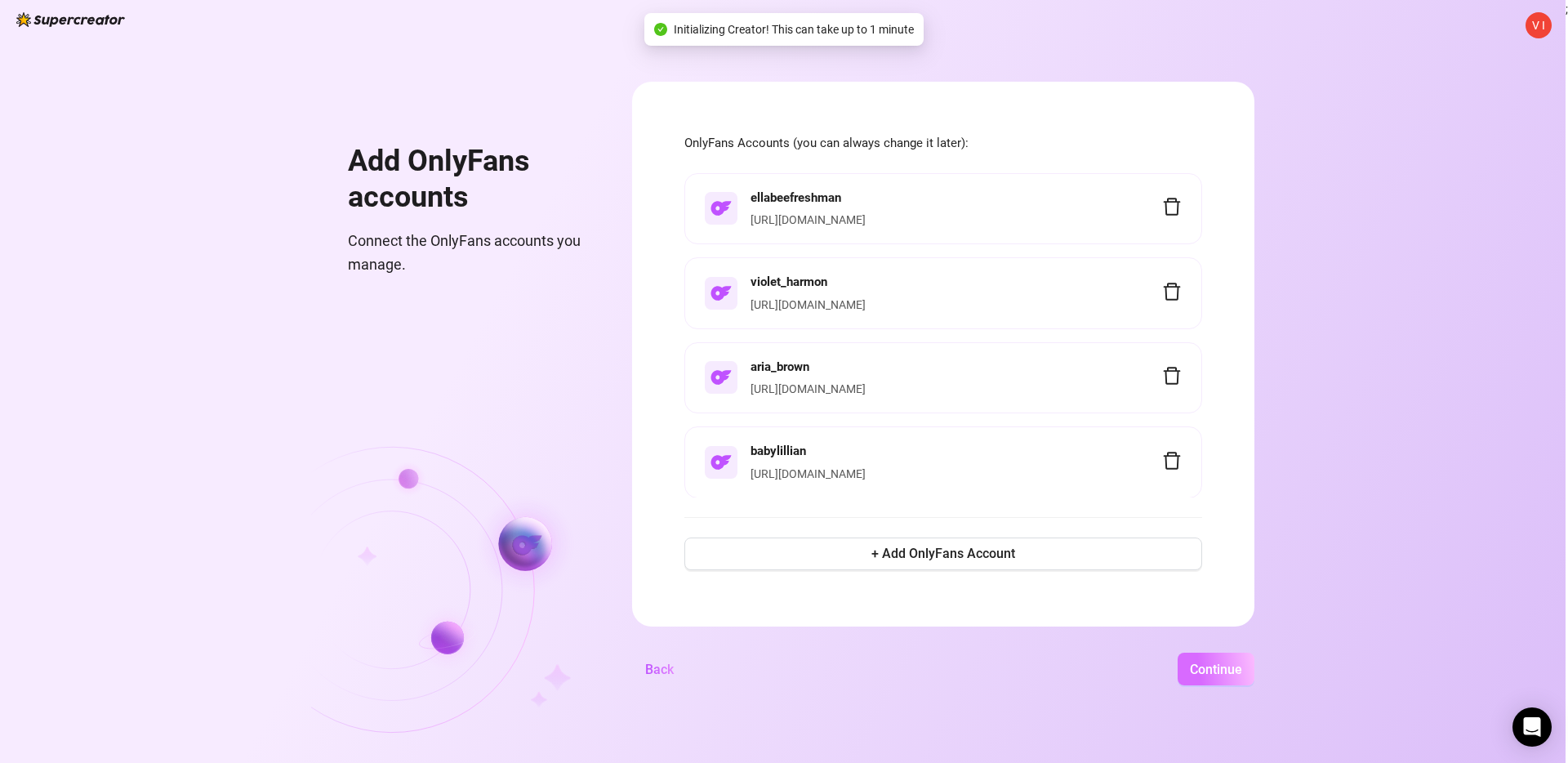
click at [1199, 678] on button "Continue" at bounding box center [1216, 669] width 77 height 33
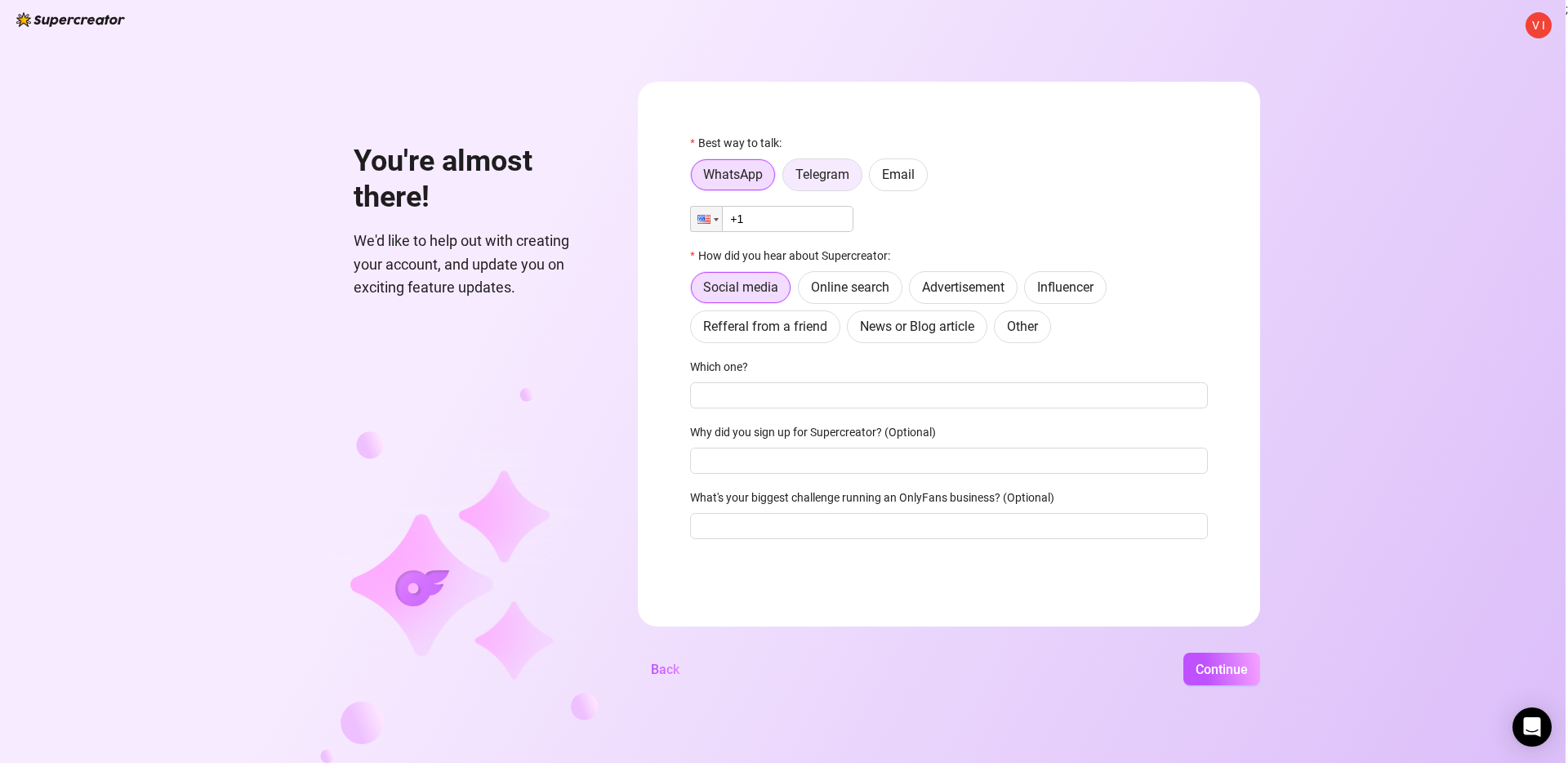
click at [847, 178] on span "Telegram" at bounding box center [822, 174] width 54 height 16
click at [787, 179] on input "Telegram" at bounding box center [787, 179] width 0 height 0
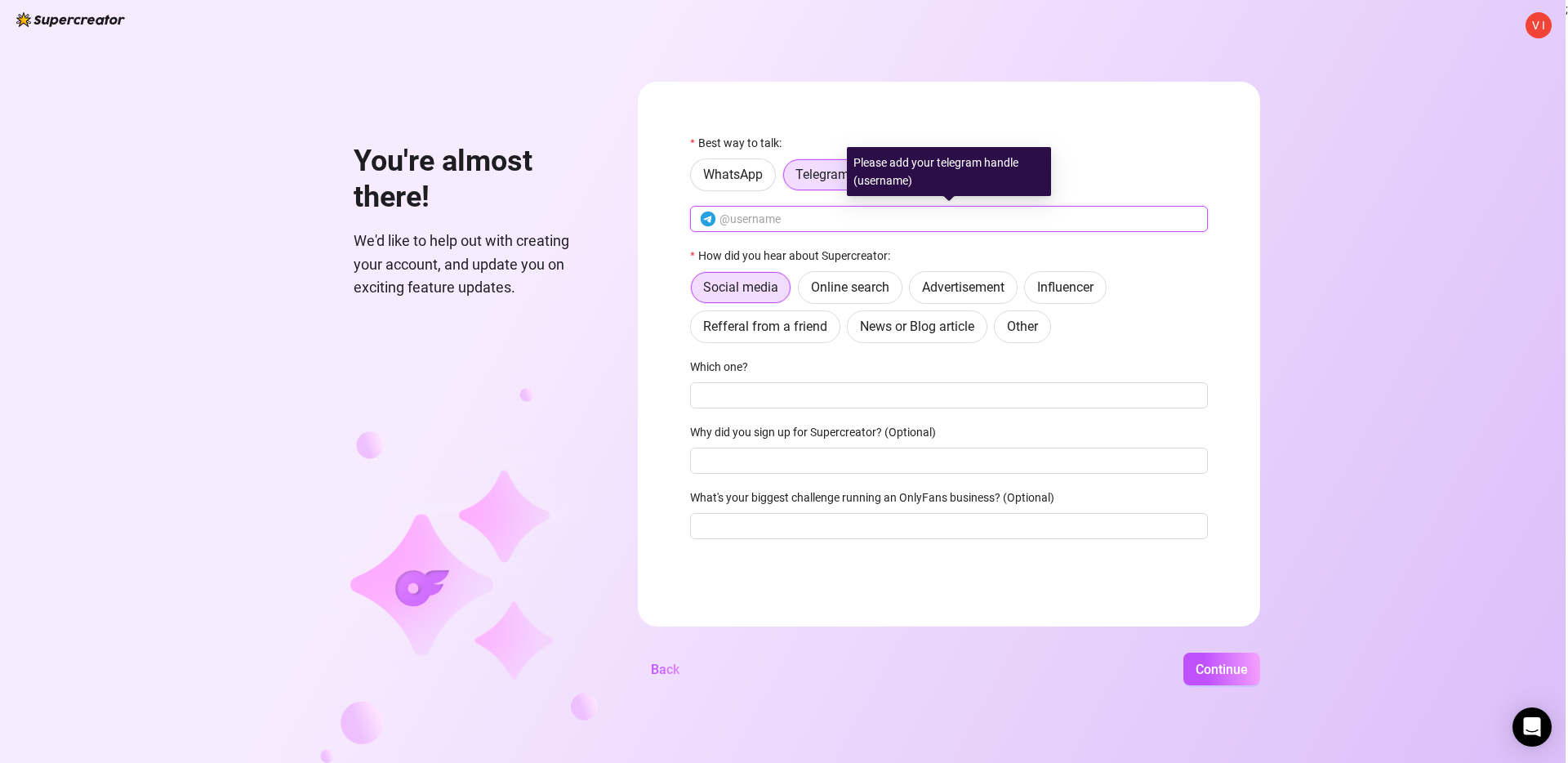
click at [808, 222] on input "text" at bounding box center [958, 218] width 479 height 18
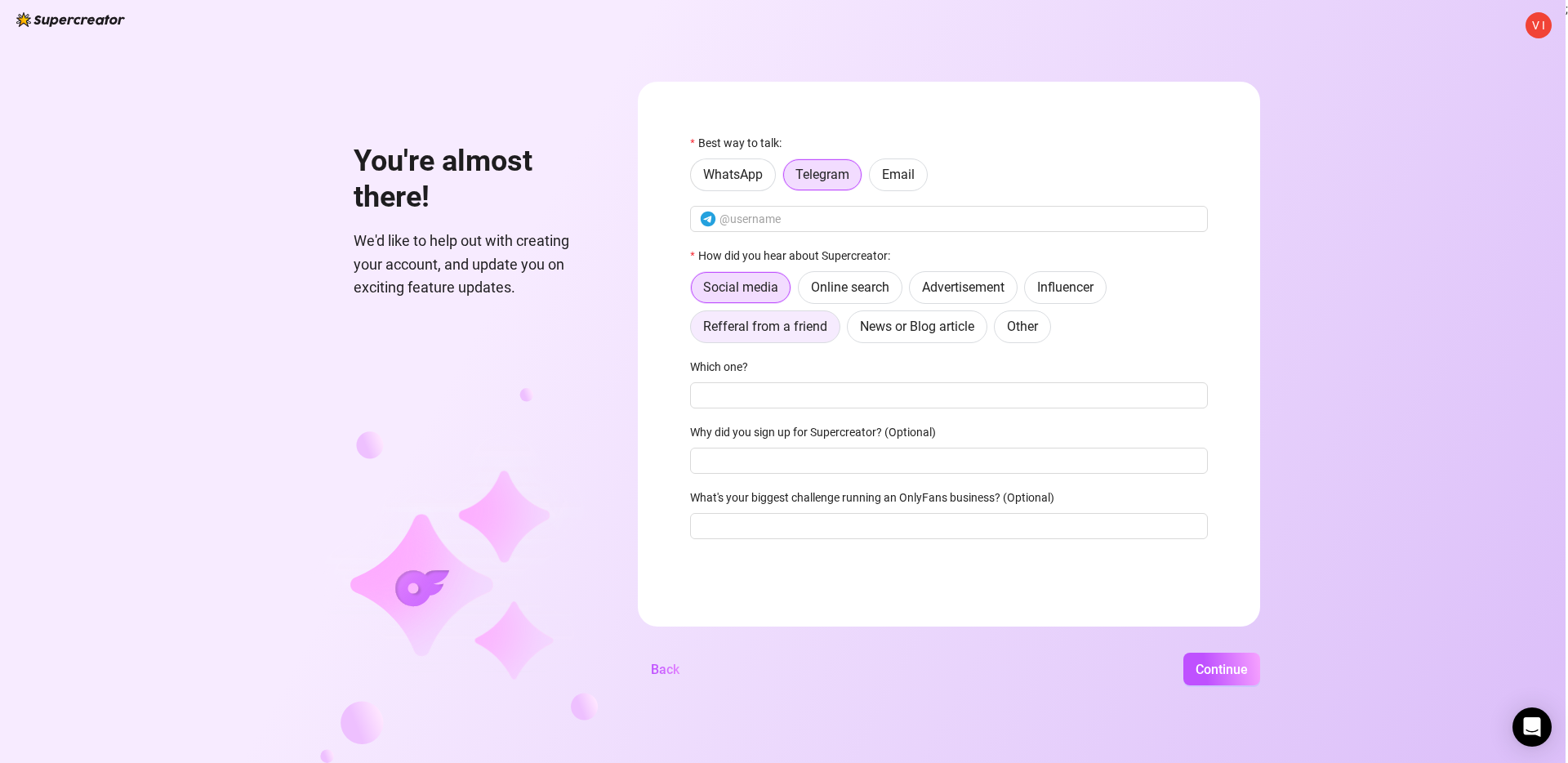
click at [792, 331] on span "Refferal from a friend" at bounding box center [765, 327] width 124 height 16
click at [694, 331] on input "Refferal from a friend" at bounding box center [694, 331] width 0 height 0
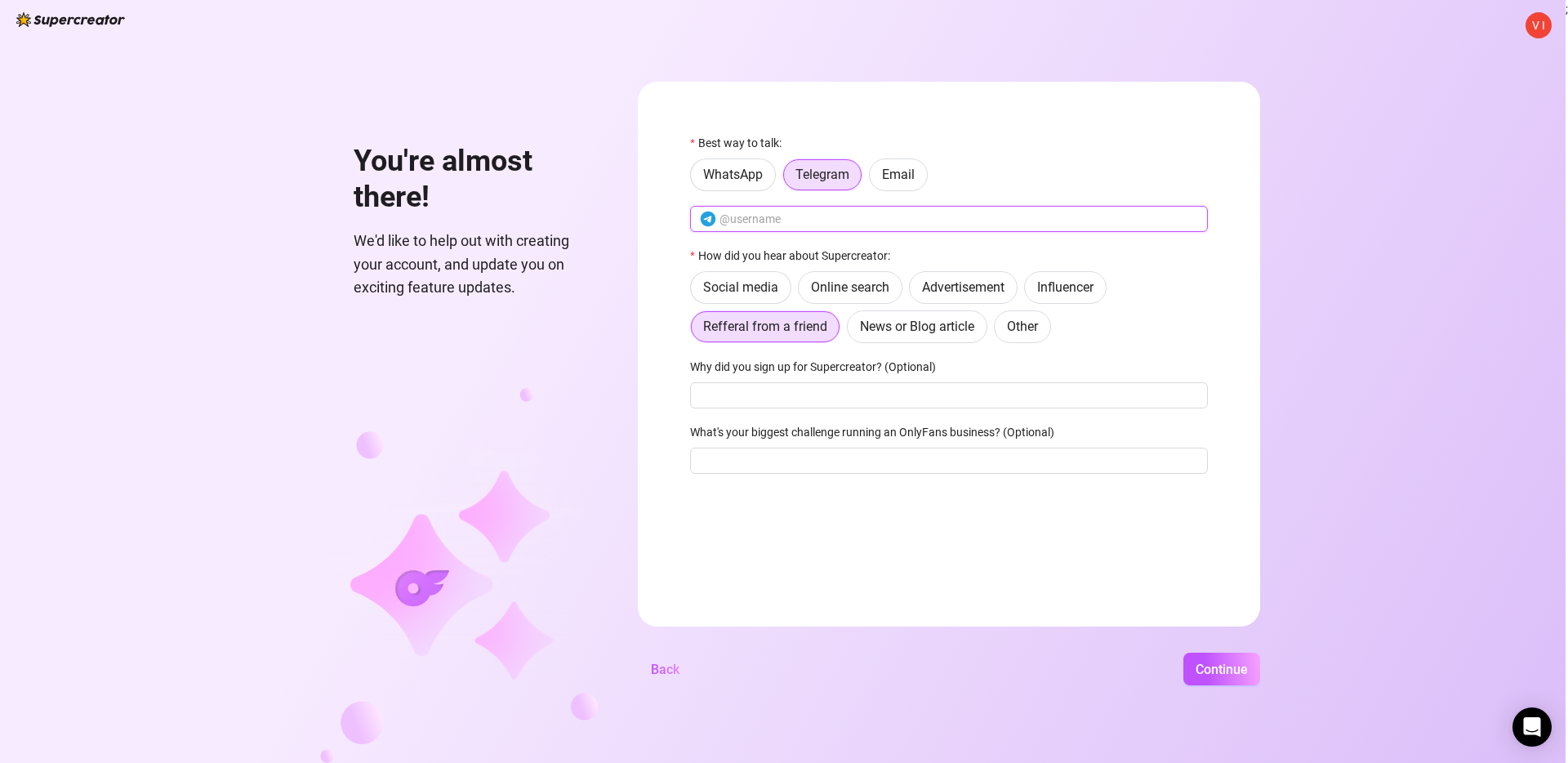
click at [982, 223] on input "text" at bounding box center [958, 218] width 479 height 18
type input "violet_har"
click at [1139, 567] on form "Best way to talk: WhatsApp Telegram Email violet_har How did you hear about Sup…" at bounding box center [948, 353] width 623 height 545
click at [1204, 672] on span "Continue" at bounding box center [1222, 669] width 52 height 16
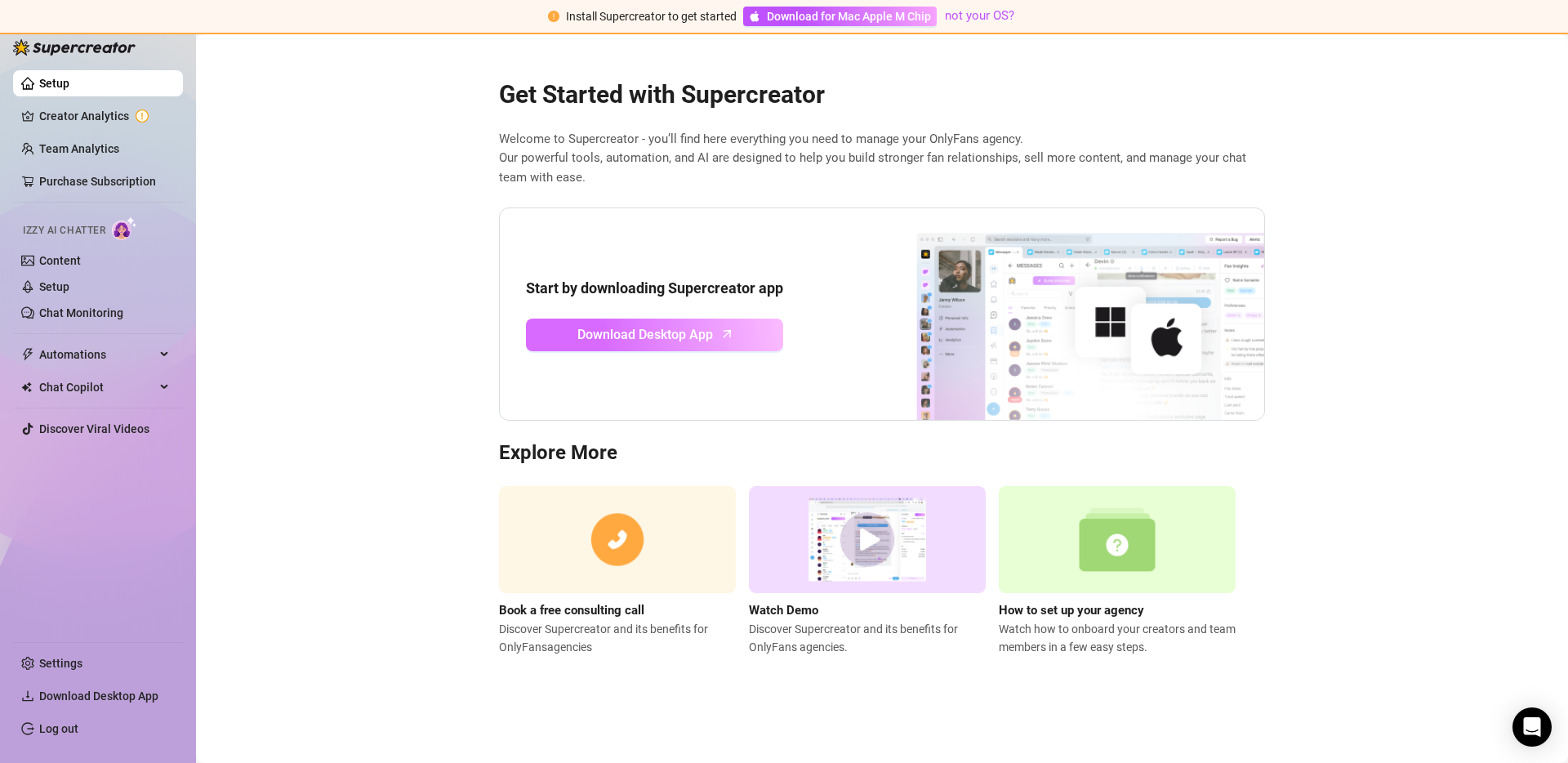
click at [640, 338] on span "Download Desktop App" at bounding box center [645, 334] width 136 height 21
click at [61, 255] on link "Content" at bounding box center [60, 260] width 42 height 13
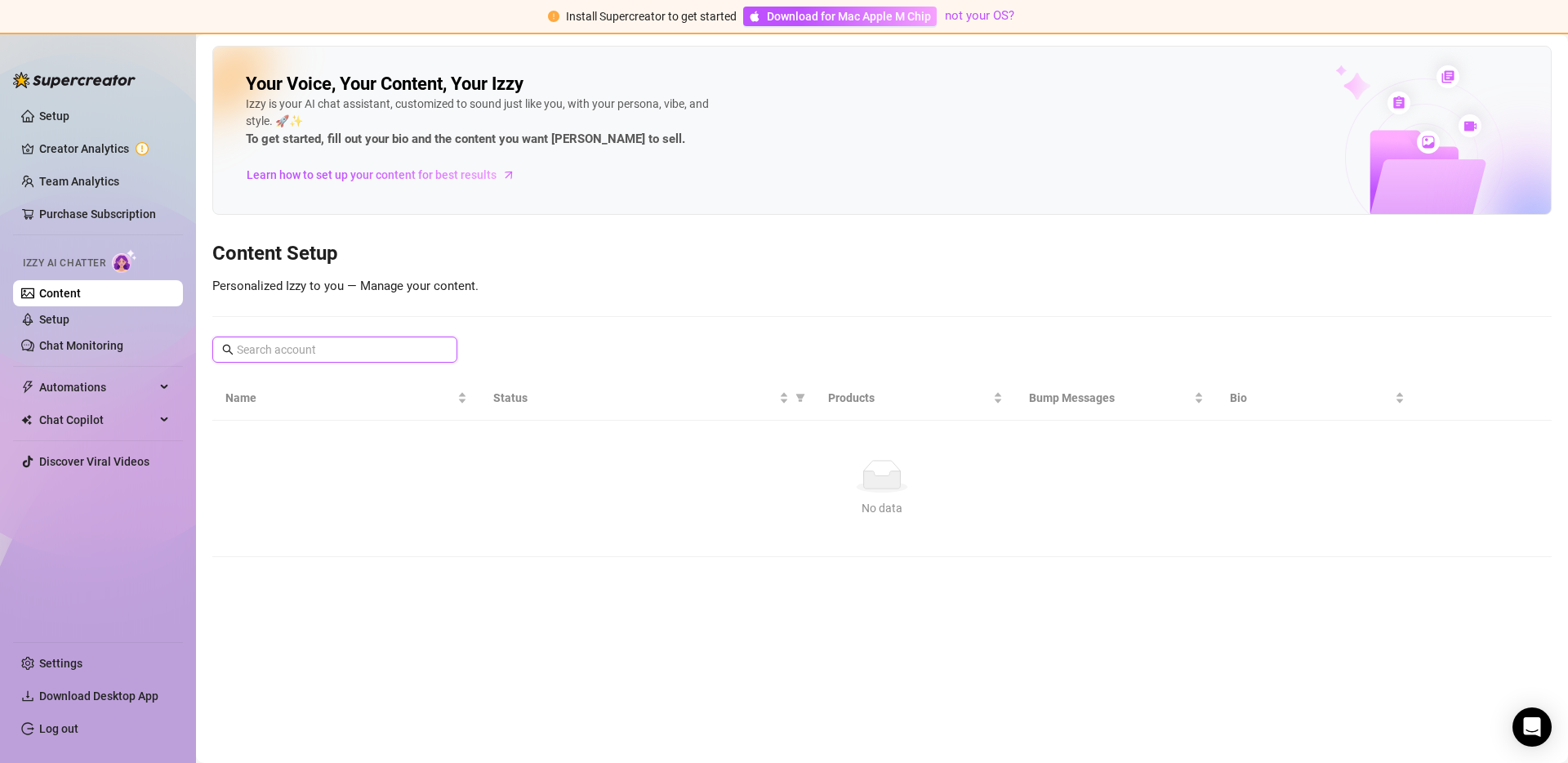
click at [413, 343] on input "text" at bounding box center [335, 349] width 197 height 18
click at [69, 322] on link "Setup" at bounding box center [54, 319] width 30 height 13
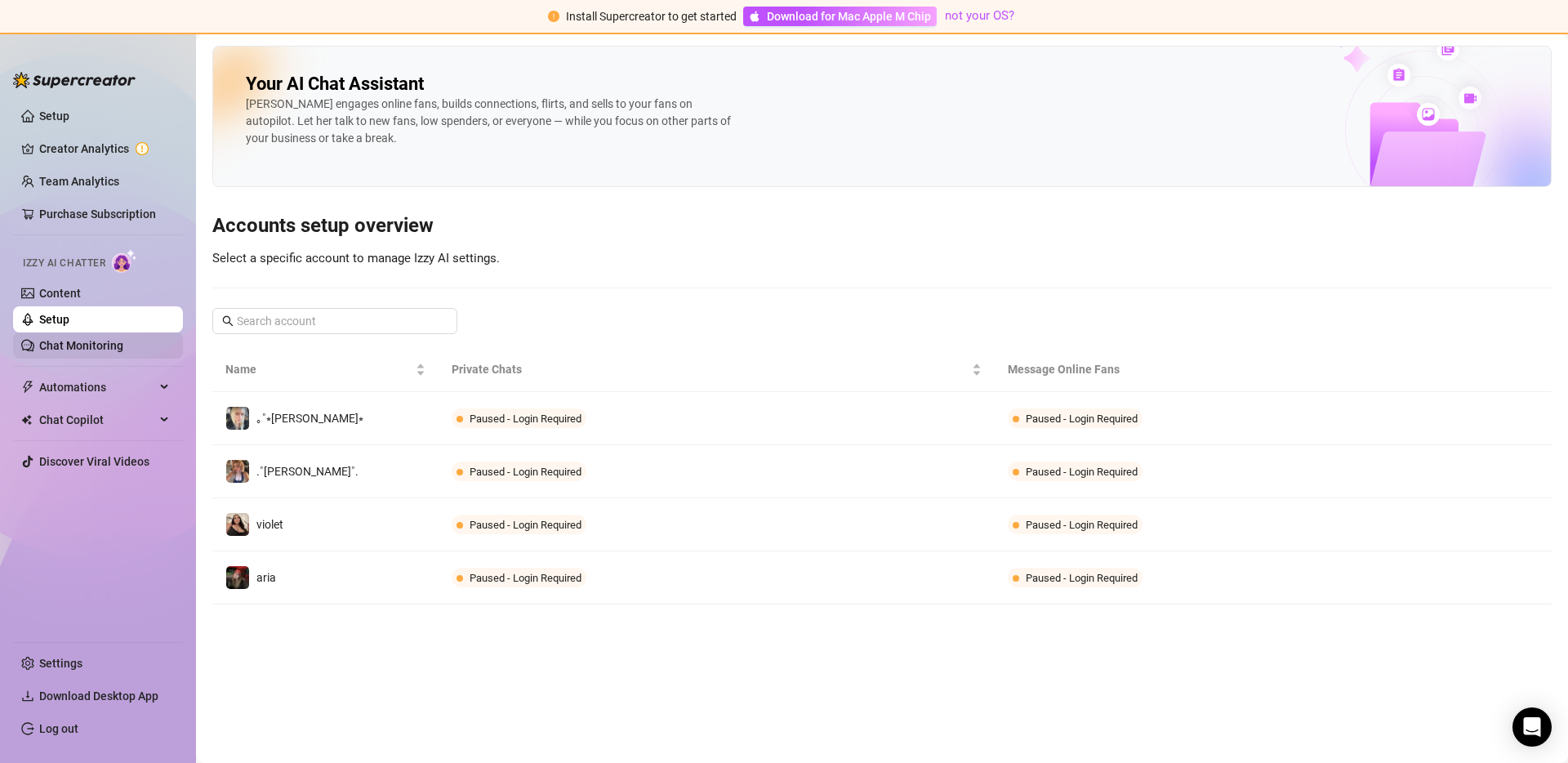
click at [119, 352] on link "Chat Monitoring" at bounding box center [81, 345] width 84 height 13
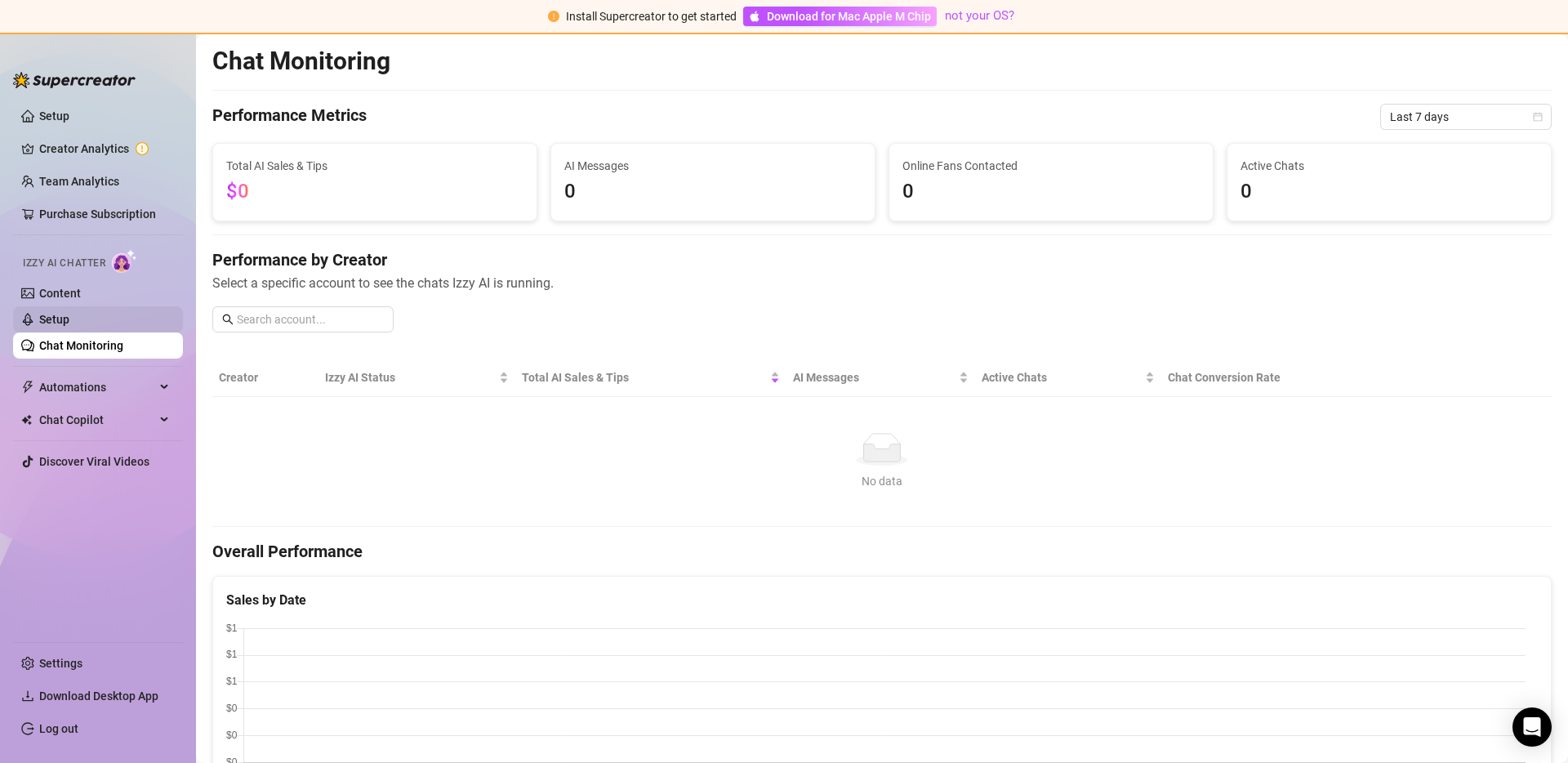
click at [69, 322] on link "Setup" at bounding box center [54, 319] width 30 height 13
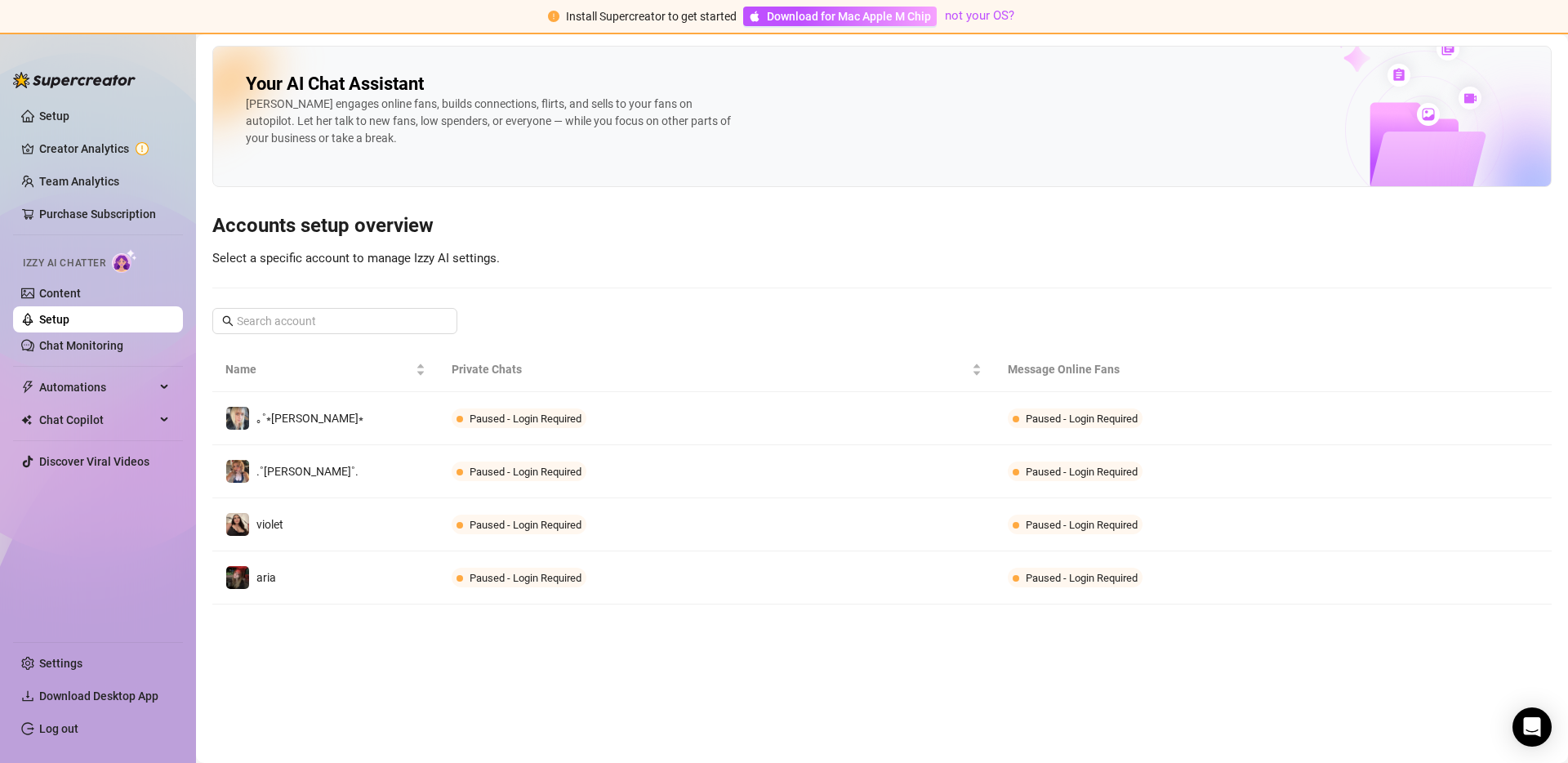
click at [294, 680] on main "Your AI Chat Assistant Izzy engages online fans, builds connections, flirts, an…" at bounding box center [881, 398] width 1371 height 728
click at [69, 109] on link "Setup" at bounding box center [54, 115] width 30 height 13
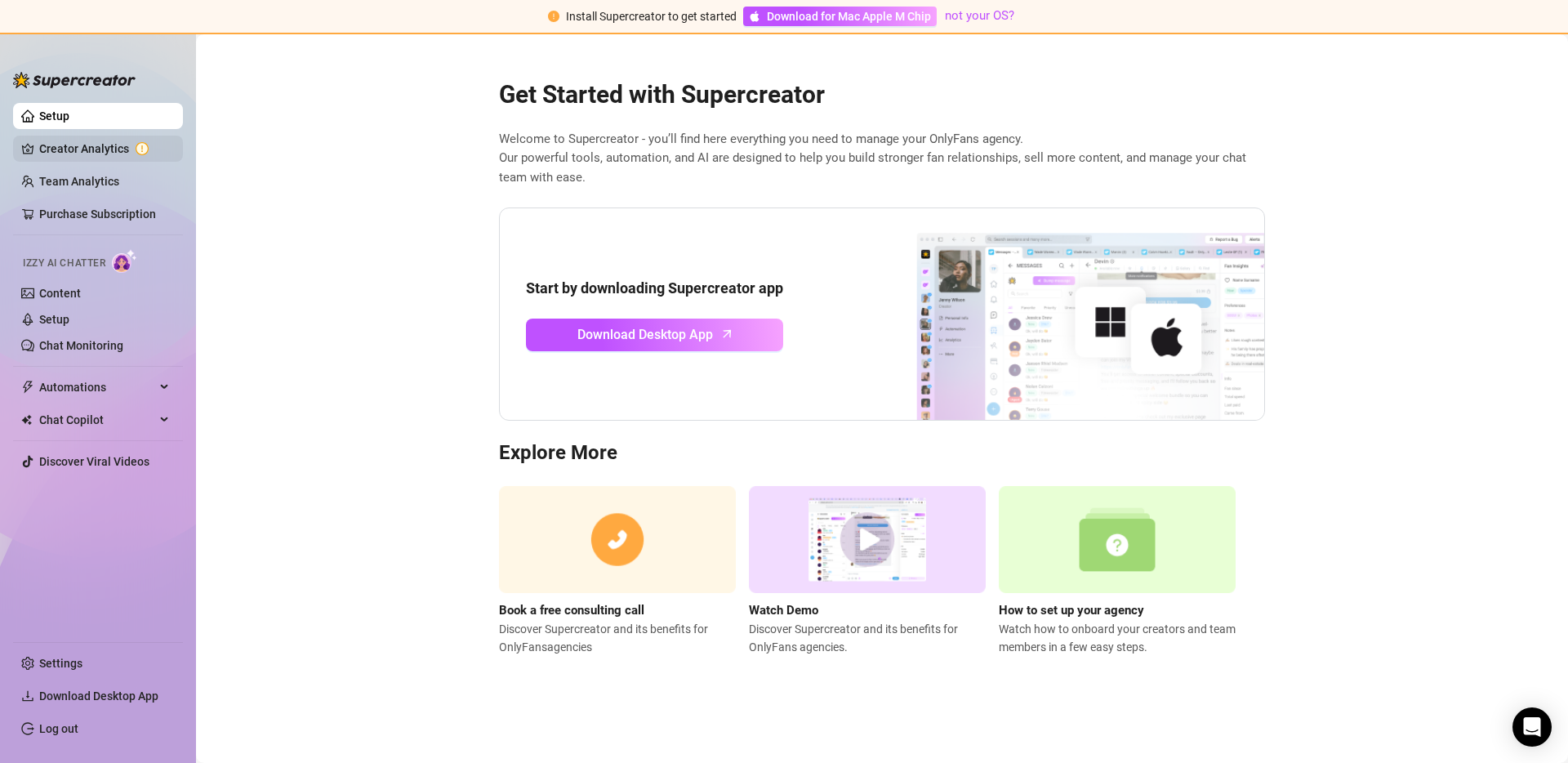
click at [103, 144] on link "Creator Analytics" at bounding box center [104, 149] width 131 height 26
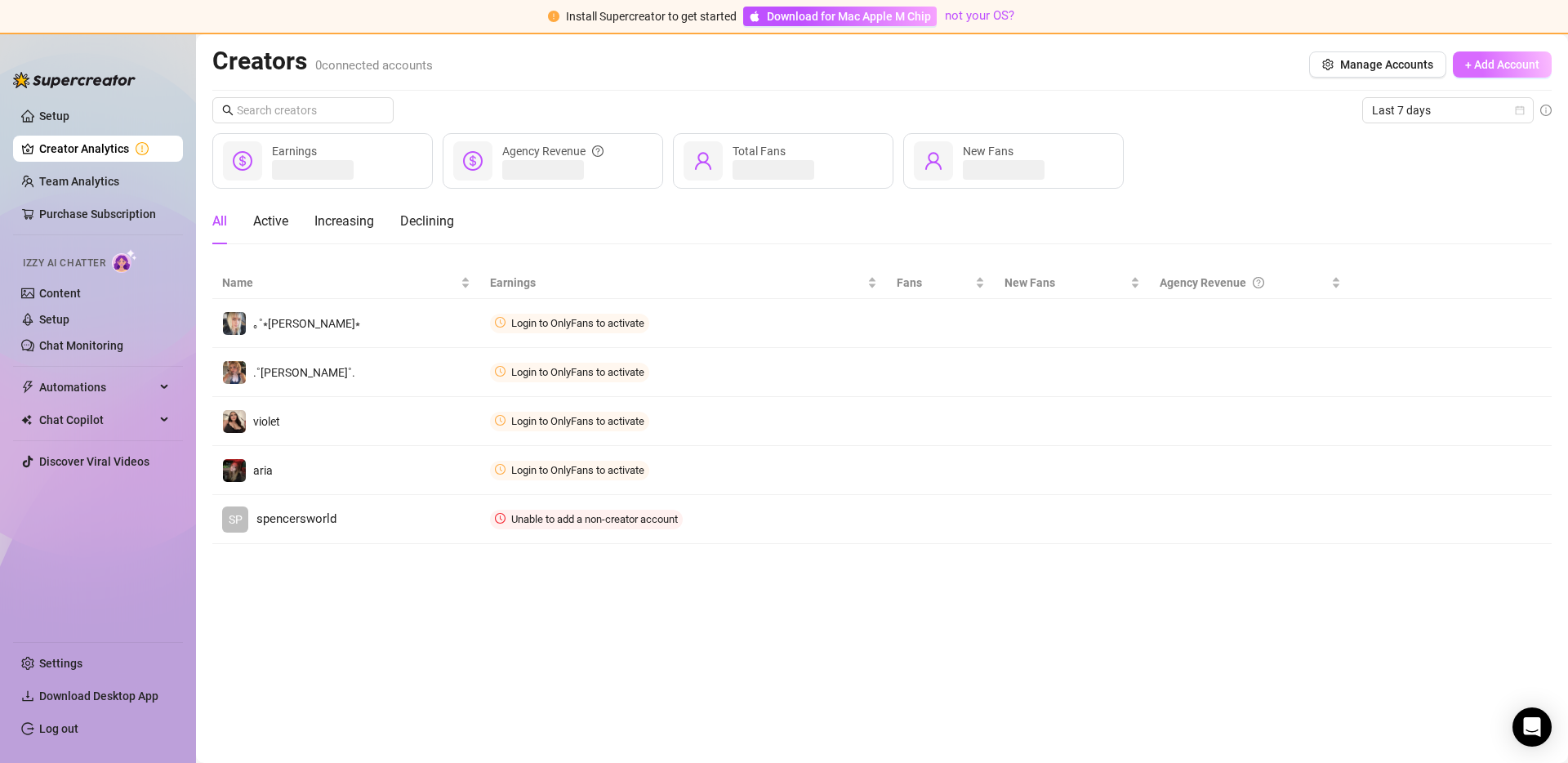
click at [1473, 71] on button "+ Add Account" at bounding box center [1502, 64] width 99 height 26
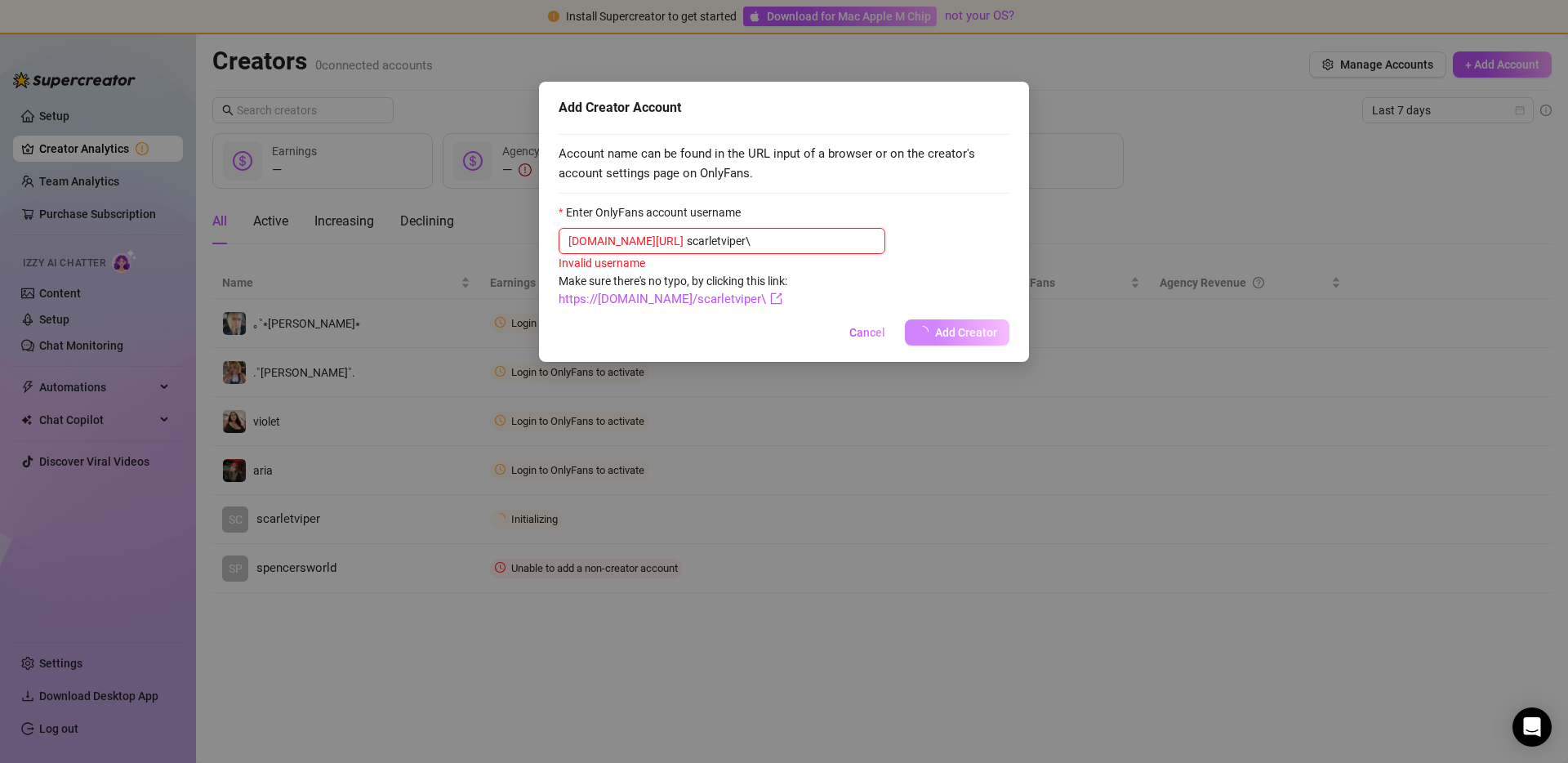
type input "scarletviper"
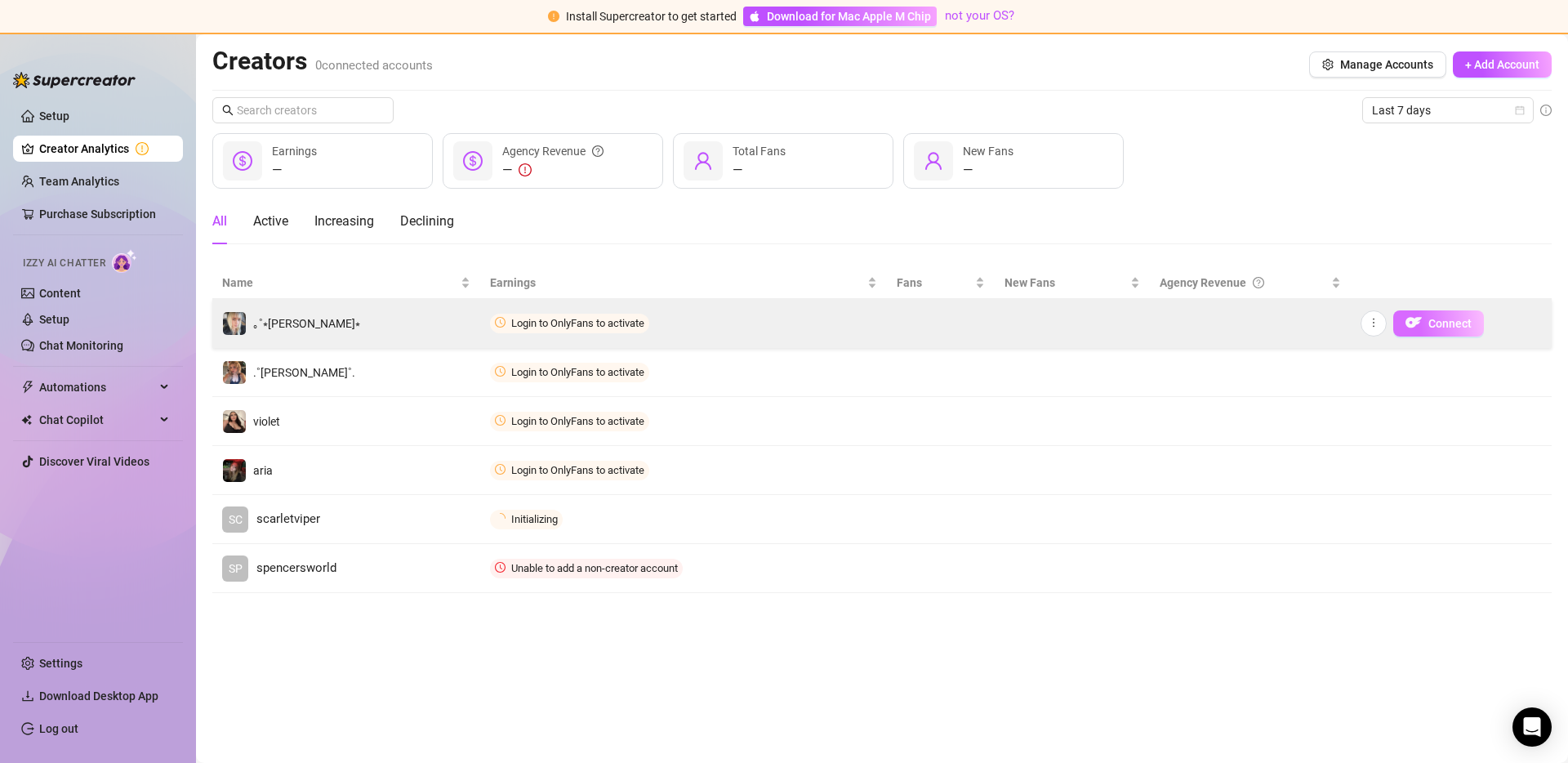
click at [1453, 324] on span "Connect" at bounding box center [1449, 323] width 43 height 13
click at [1440, 322] on span "Connect" at bounding box center [1449, 323] width 43 height 13
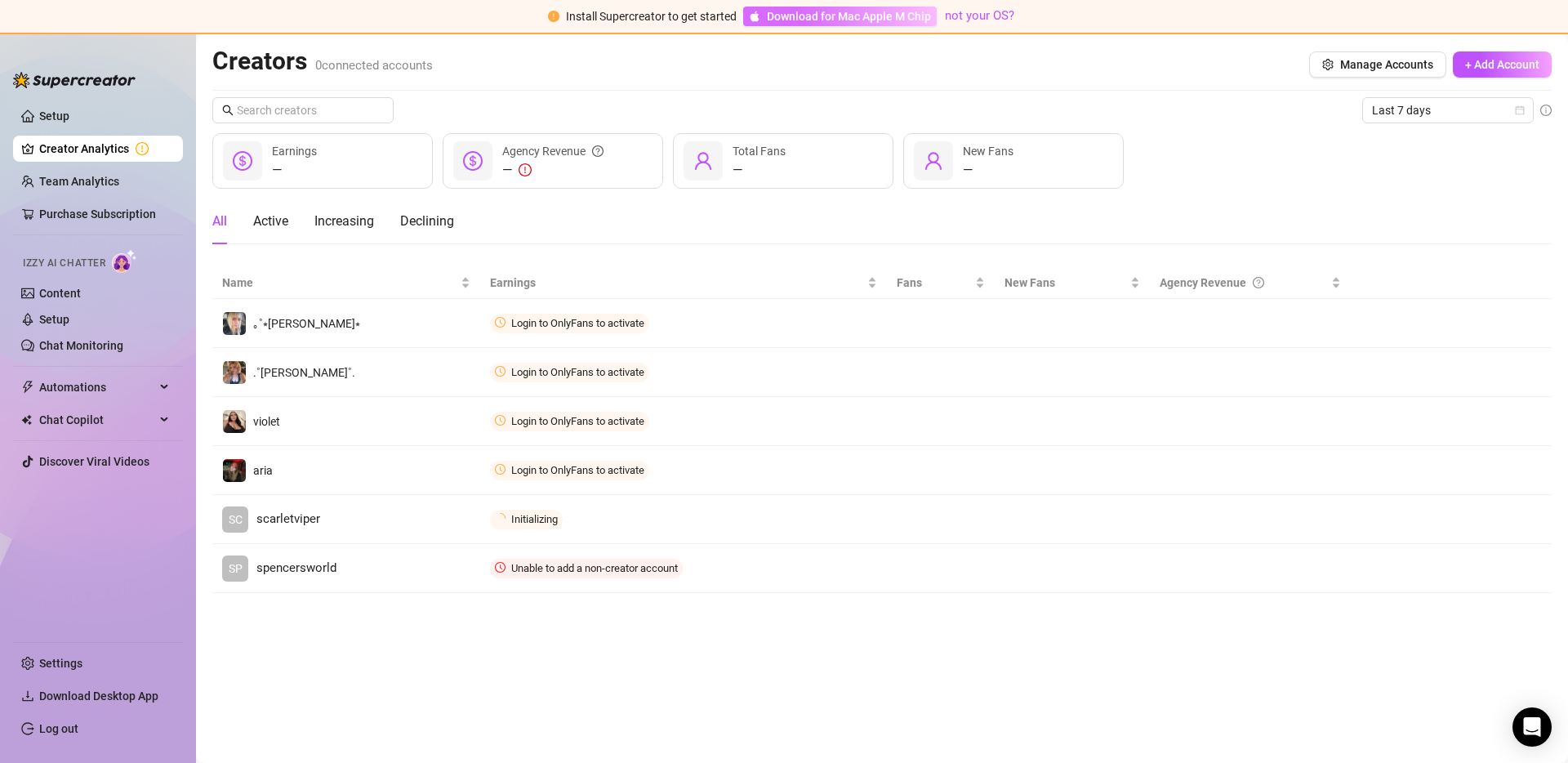
click at [767, 21] on span "Download for Mac Apple M Chip" at bounding box center [849, 16] width 165 height 18
